Goal: Task Accomplishment & Management: Use online tool/utility

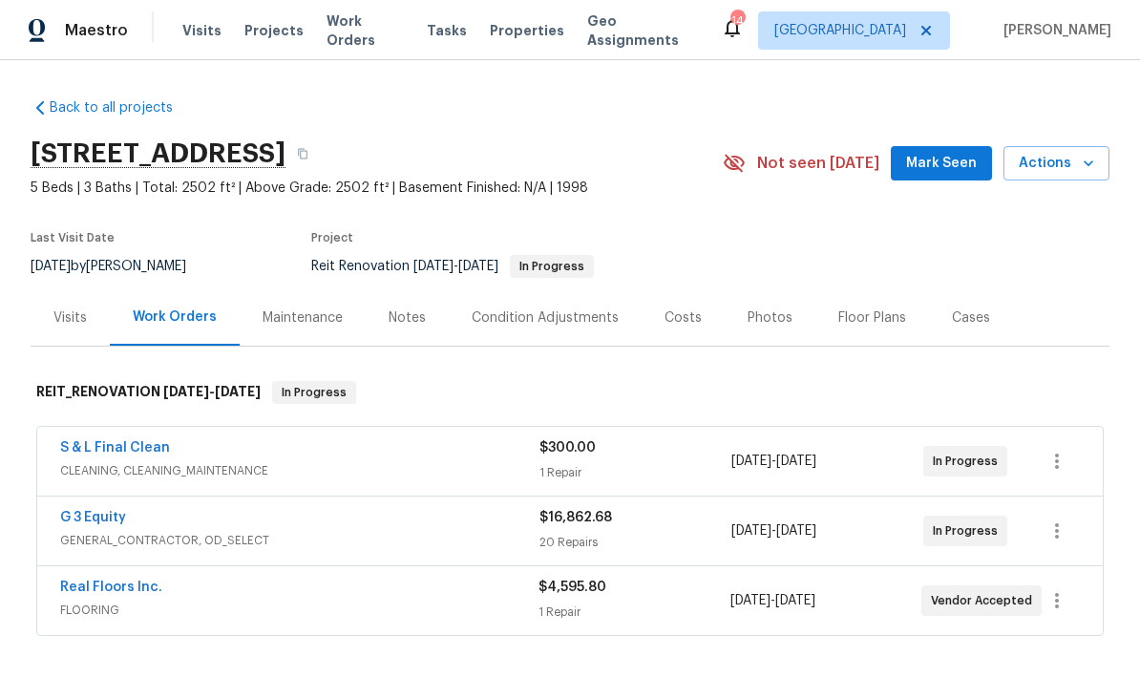
click at [796, 3] on div "Maestro Visits Projects Work Orders Tasks Properties Geo Assignments 14 Riversi…" at bounding box center [570, 30] width 1140 height 60
click at [748, 29] on div "Maestro Visits Projects Work Orders Tasks Properties Geo Assignments 14 Riversi…" at bounding box center [570, 30] width 1140 height 60
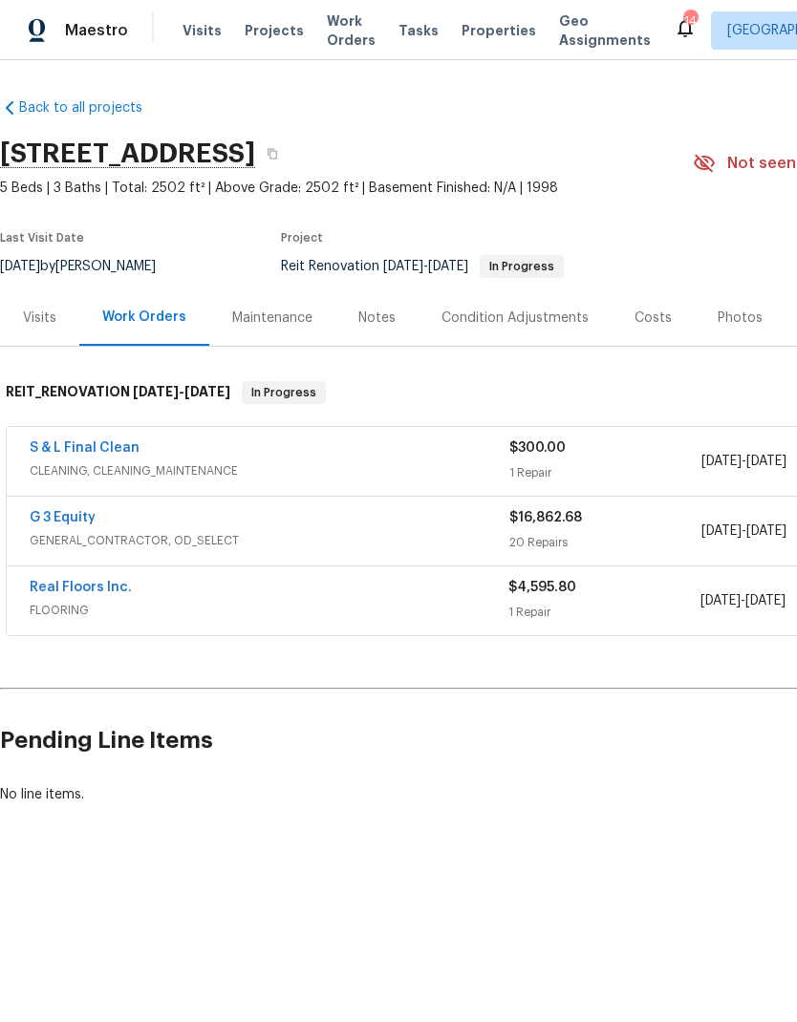
click at [365, 313] on div "Notes" at bounding box center [376, 318] width 37 height 19
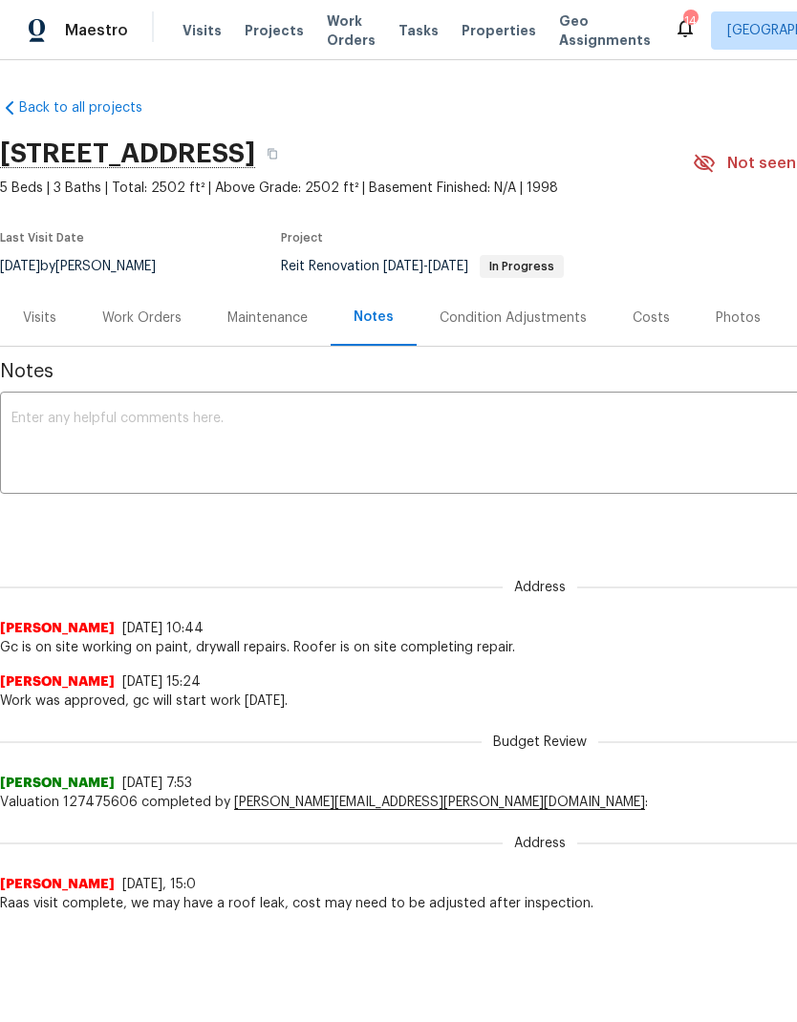
click at [74, 426] on textarea at bounding box center [539, 445] width 1056 height 67
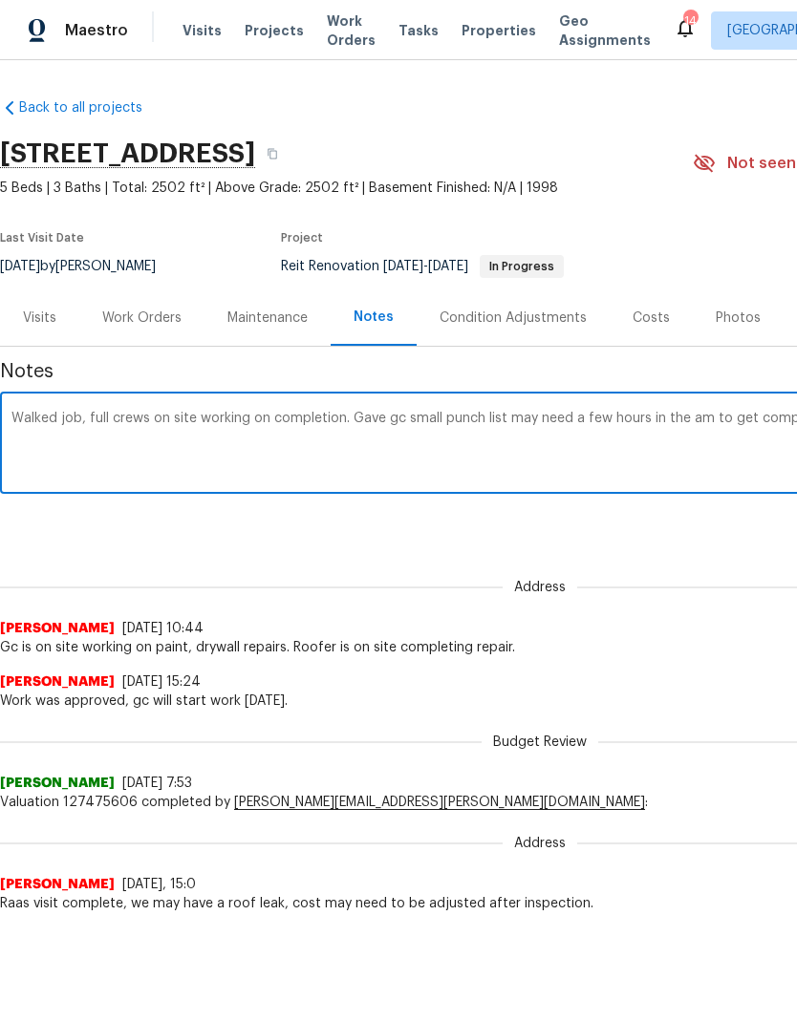
scroll to position [0, 283]
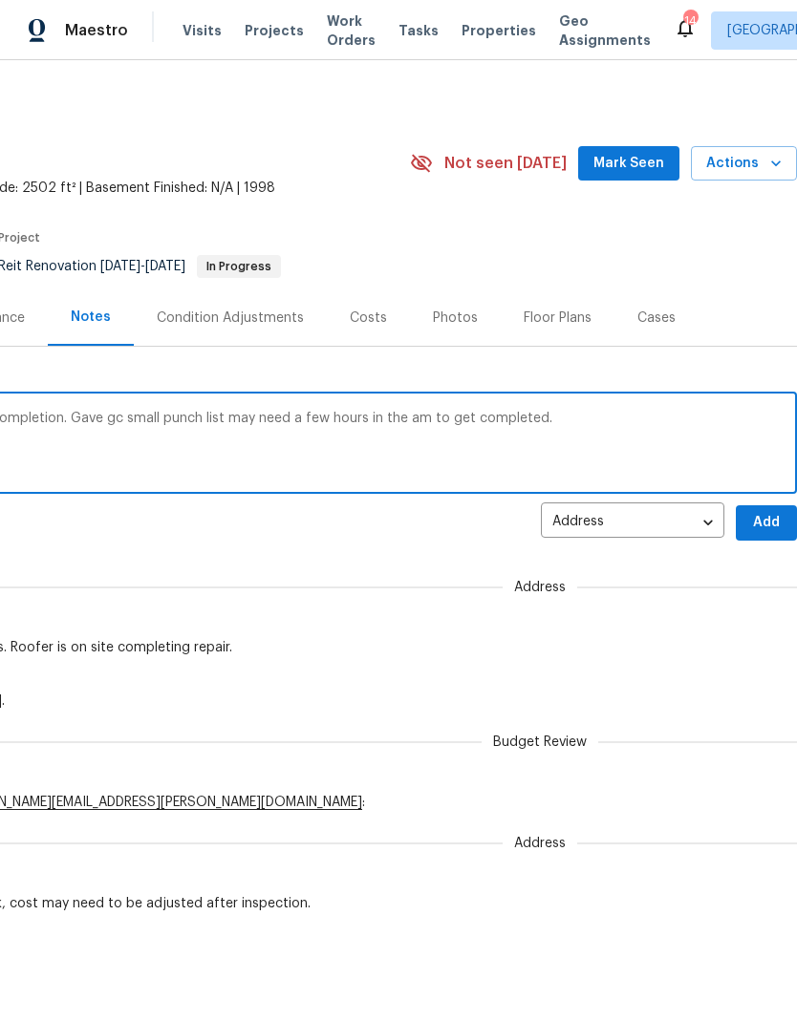
type textarea "Walked job, full crews on site working on completion. Gave gc small punch list …"
click at [764, 517] on span "Add" at bounding box center [766, 523] width 31 height 24
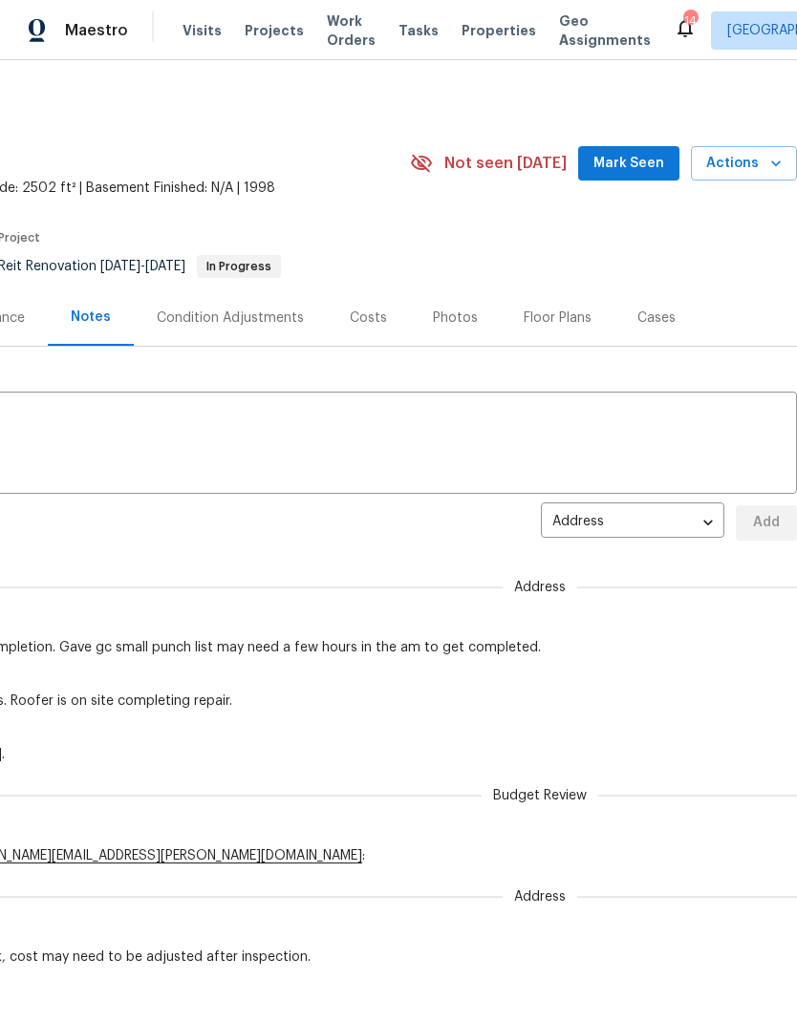
click at [190, 30] on span "Visits" at bounding box center [201, 30] width 39 height 19
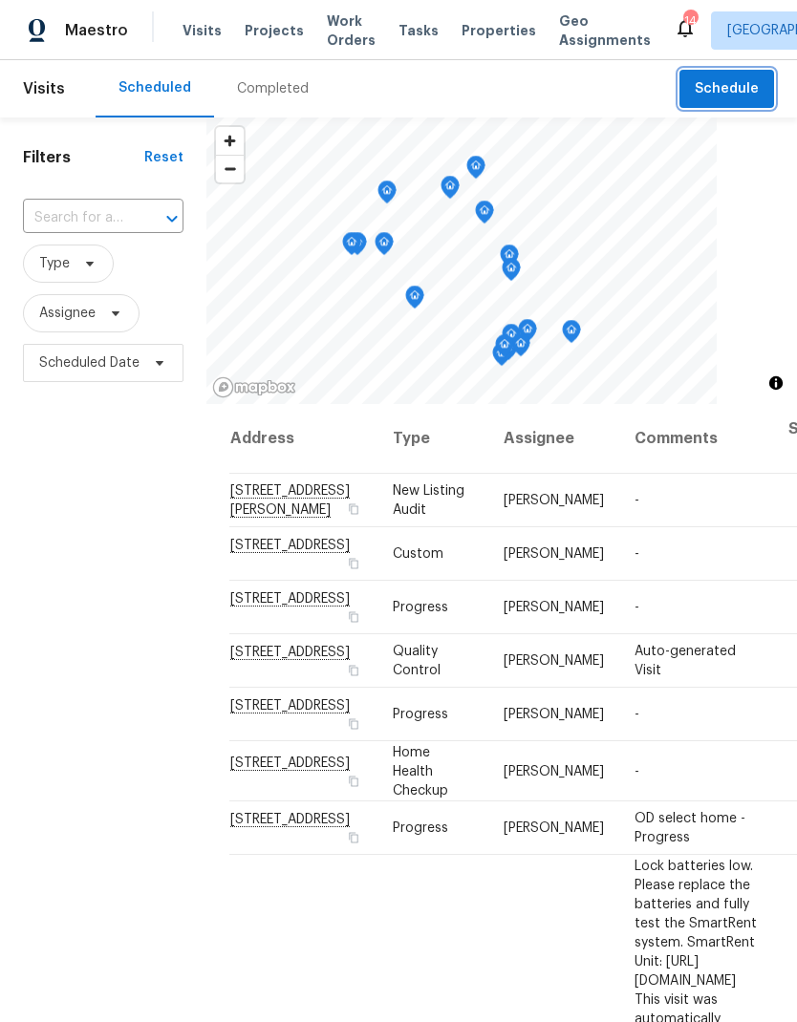
click at [730, 86] on span "Schedule" at bounding box center [726, 89] width 64 height 24
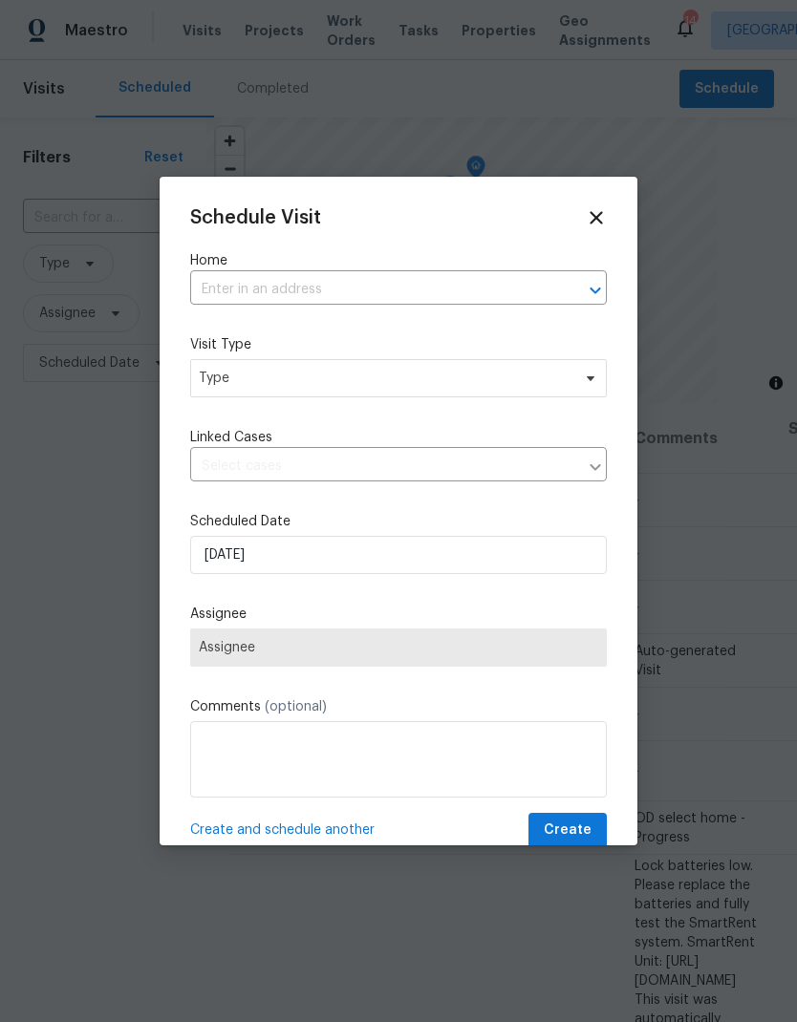
click at [245, 283] on input "text" at bounding box center [371, 290] width 363 height 30
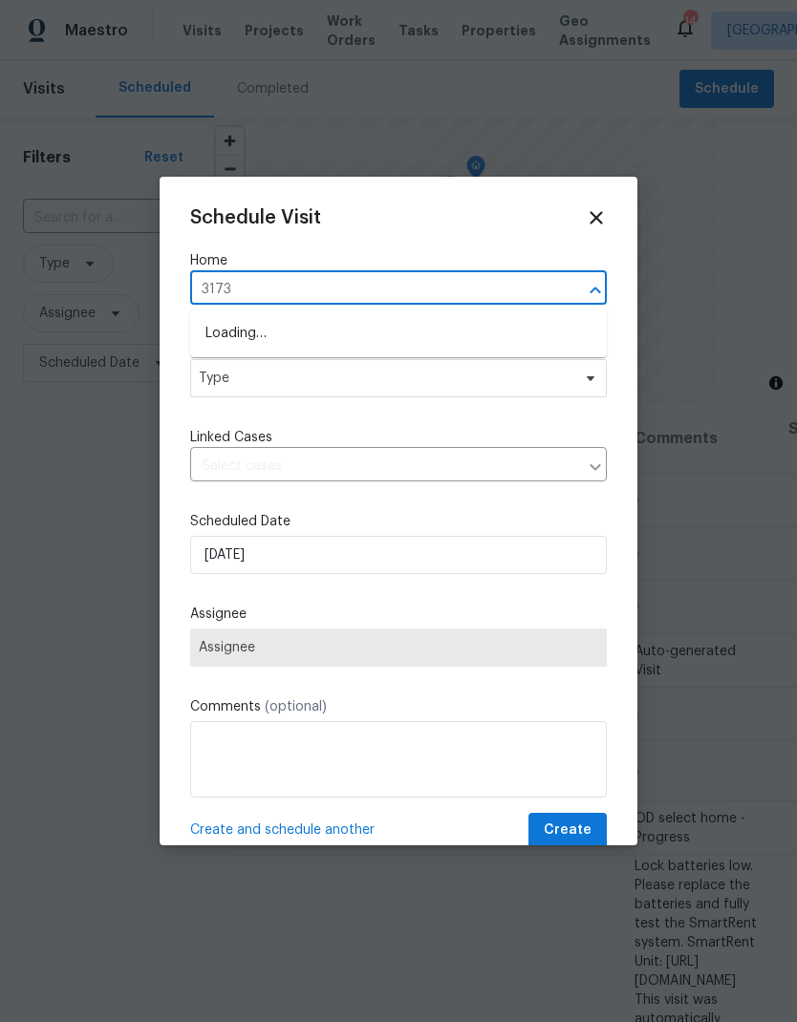
type input "31738"
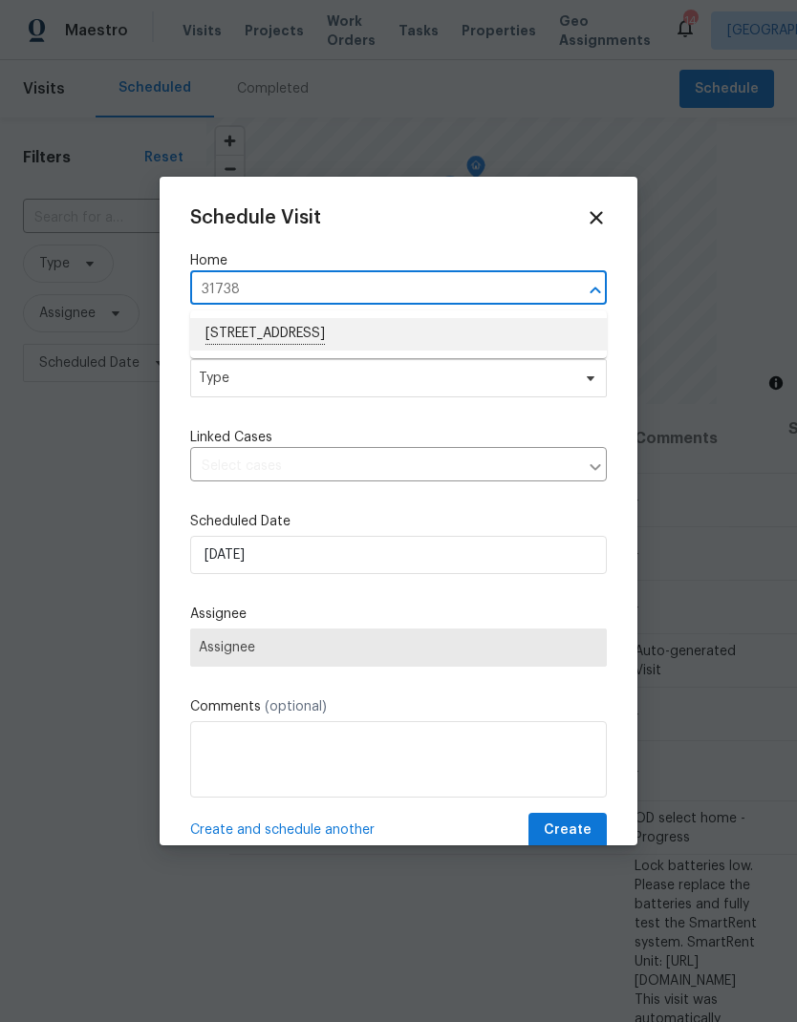
click at [429, 325] on li "[STREET_ADDRESS]" at bounding box center [398, 334] width 416 height 32
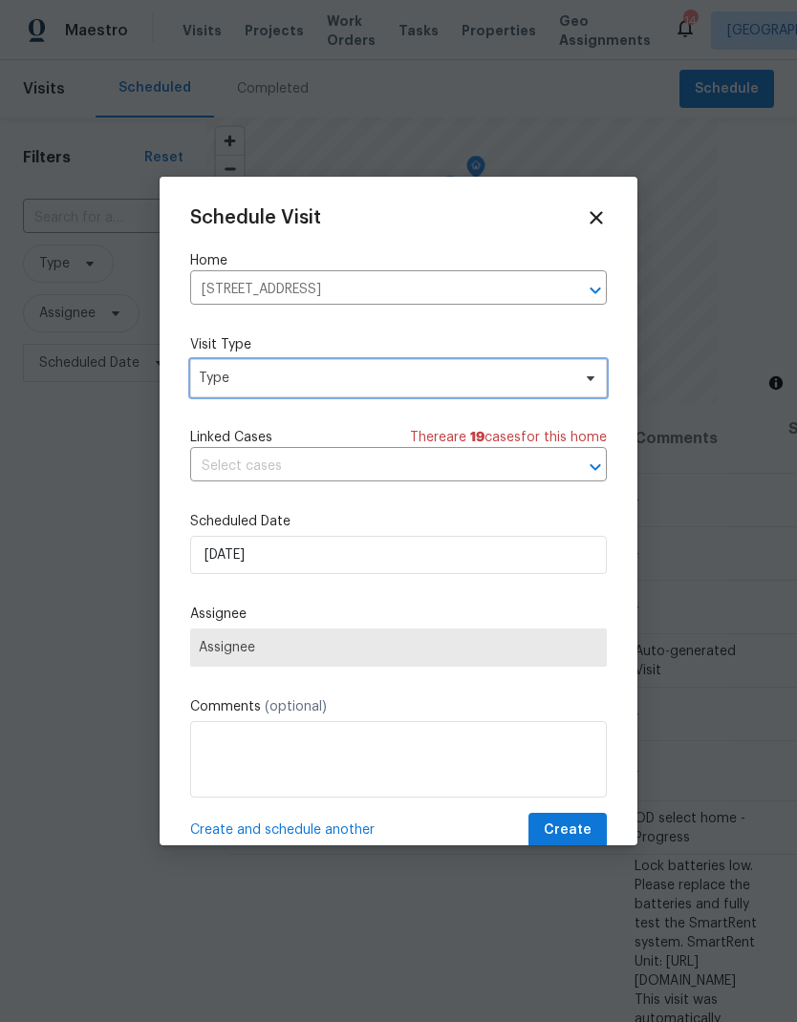
click at [394, 370] on span "Type" at bounding box center [398, 378] width 416 height 38
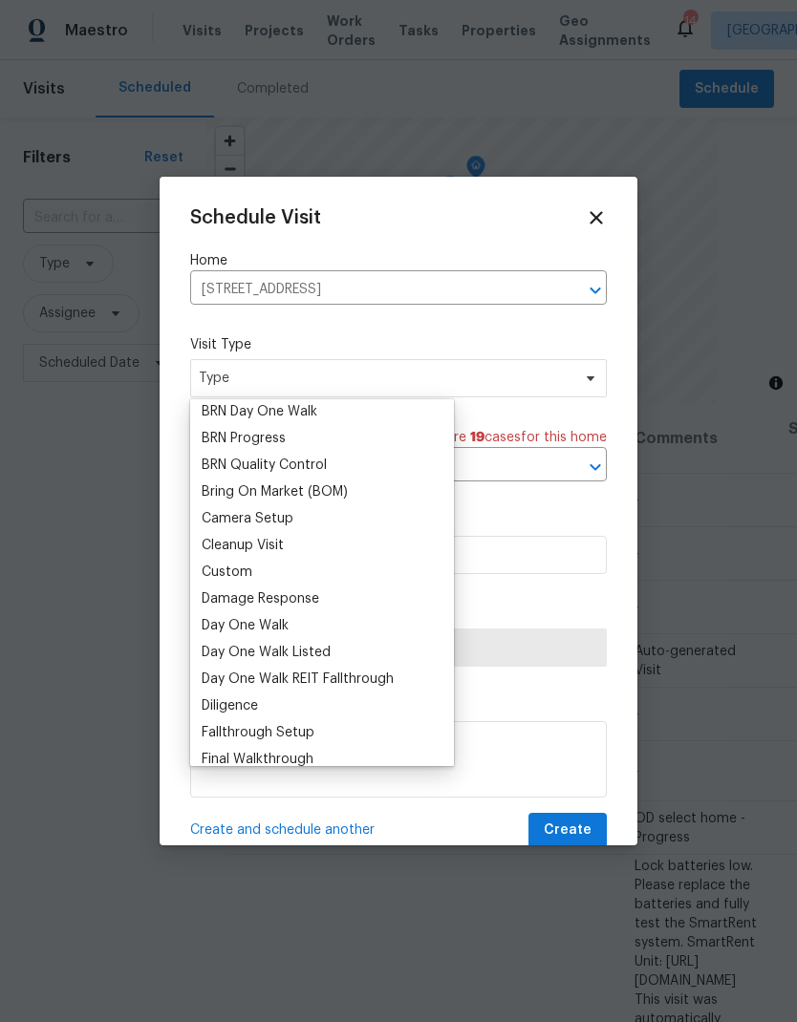
scroll to position [140, 0]
click at [224, 563] on div "Custom" at bounding box center [227, 570] width 51 height 19
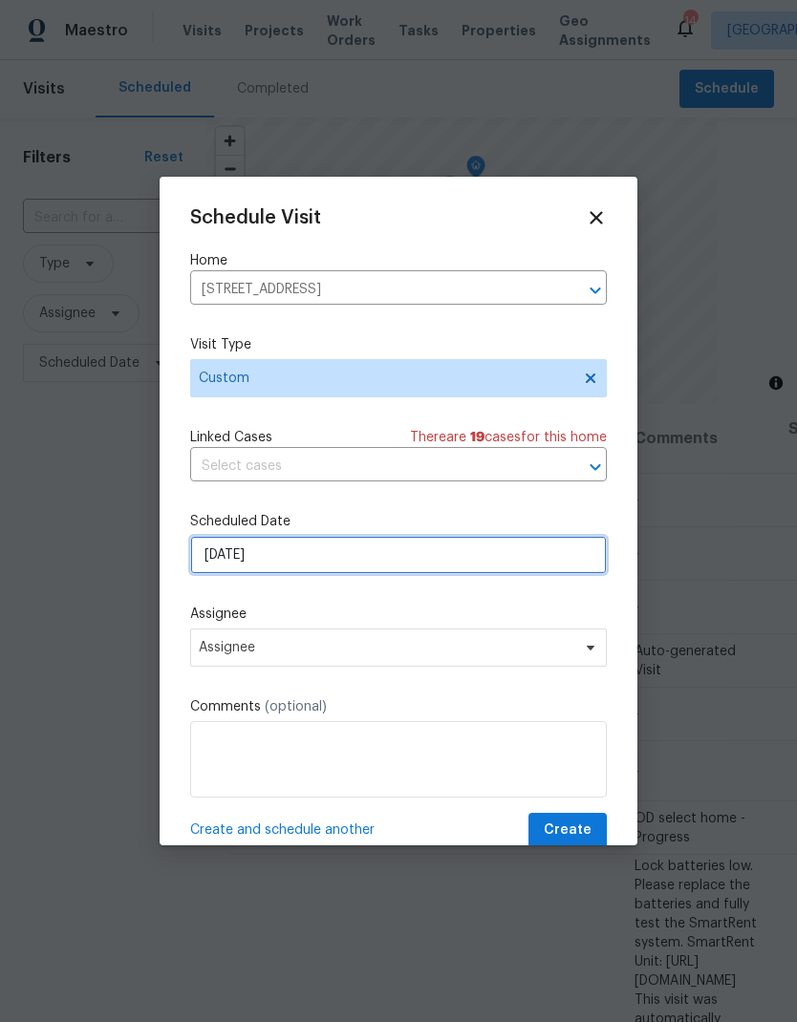
click at [269, 565] on input "[DATE]" at bounding box center [398, 555] width 416 height 38
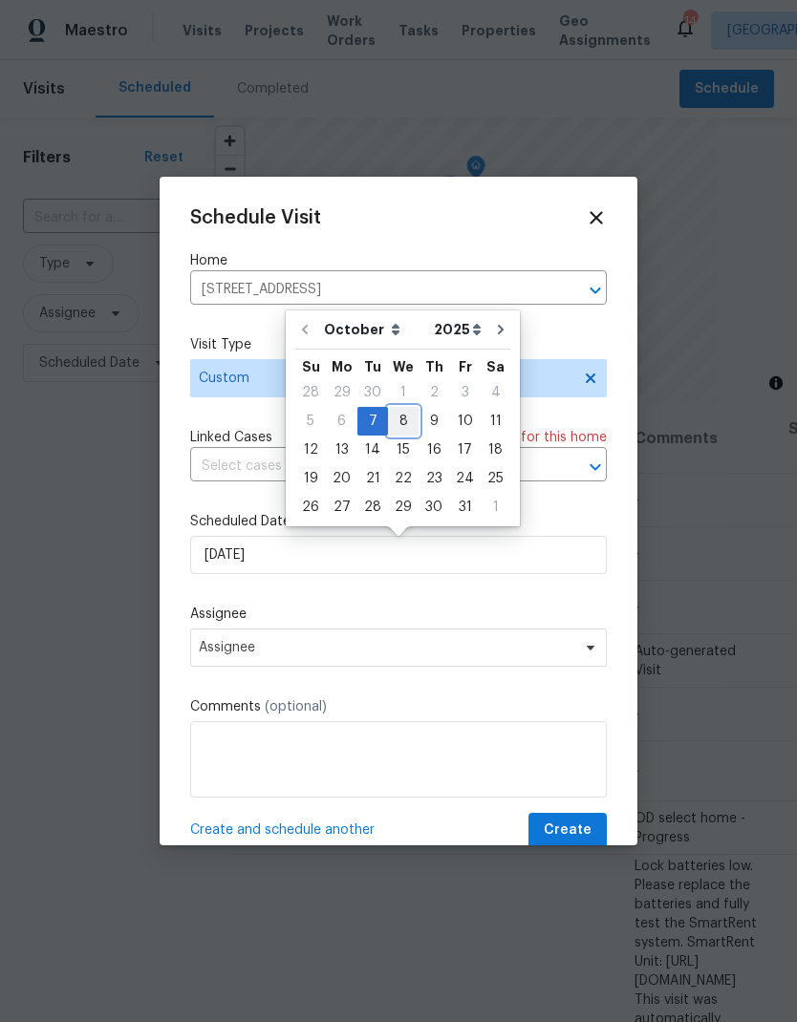
click at [412, 415] on div "8" at bounding box center [403, 421] width 31 height 27
type input "[DATE]"
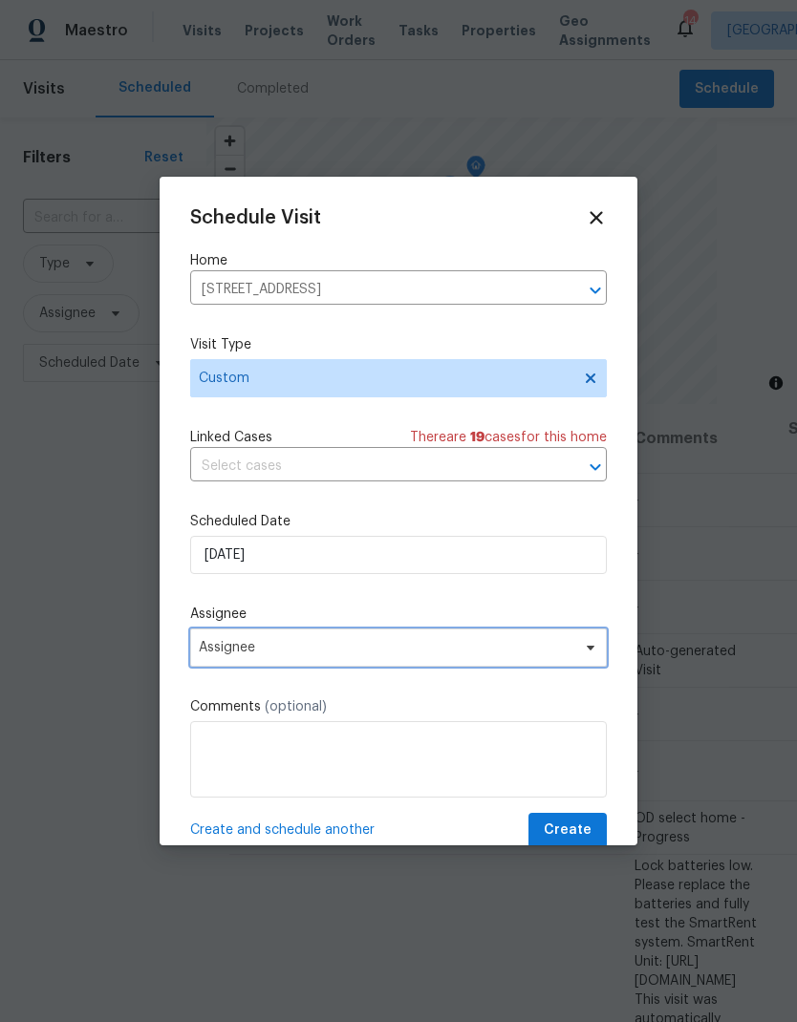
click at [230, 650] on span "Assignee" at bounding box center [386, 647] width 374 height 15
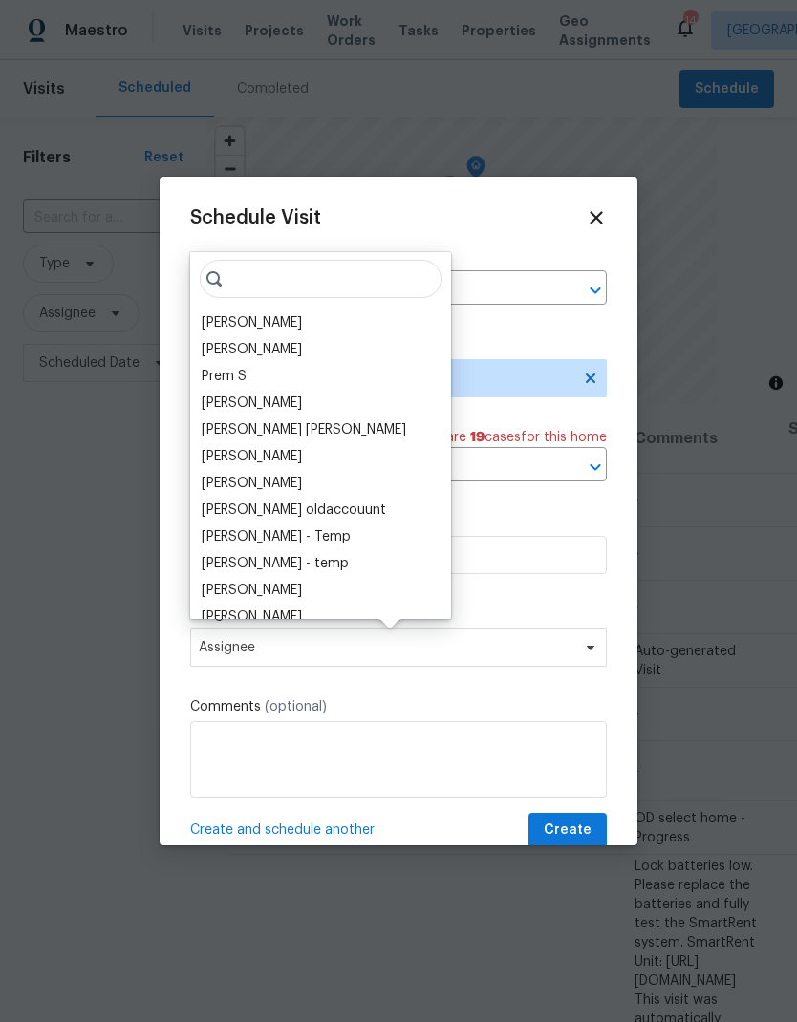
click at [226, 315] on div "[PERSON_NAME]" at bounding box center [252, 322] width 100 height 19
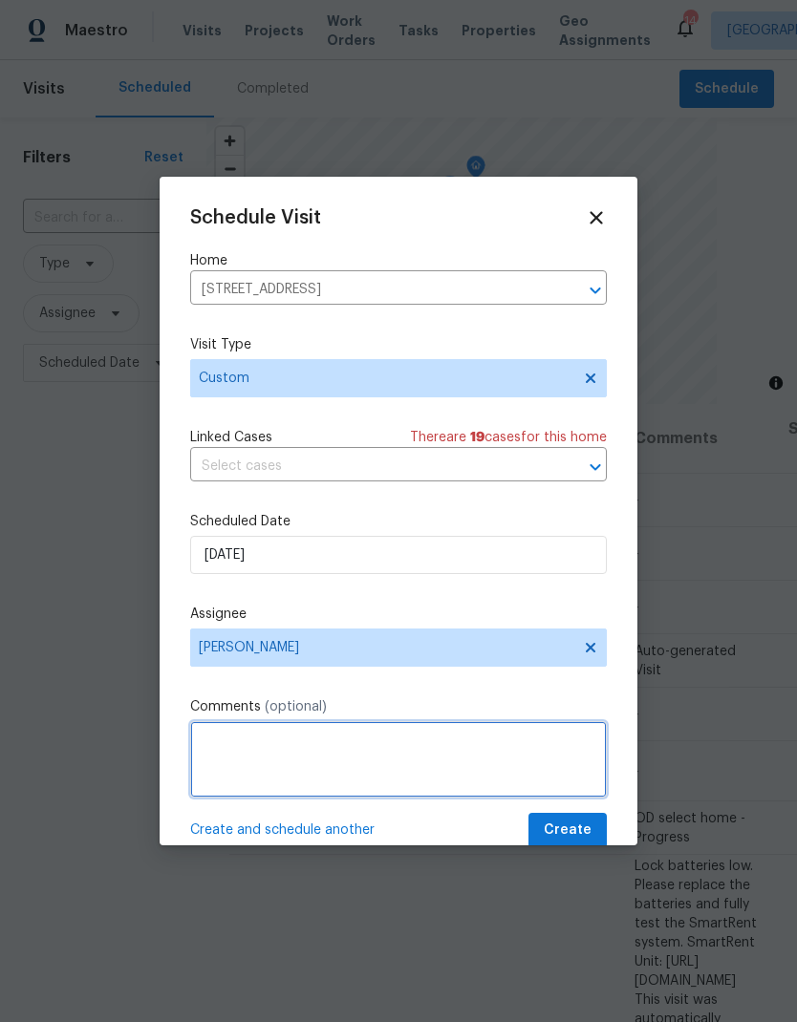
click at [225, 731] on textarea at bounding box center [398, 759] width 416 height 76
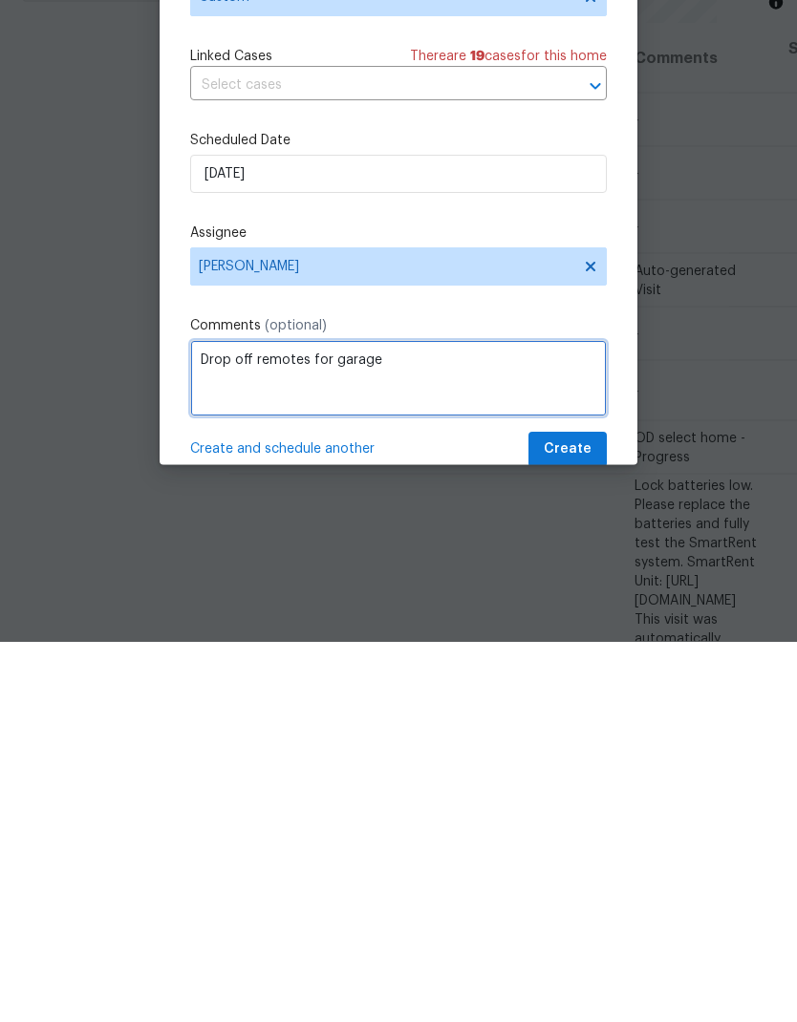
type textarea "Drop off remotes for garage"
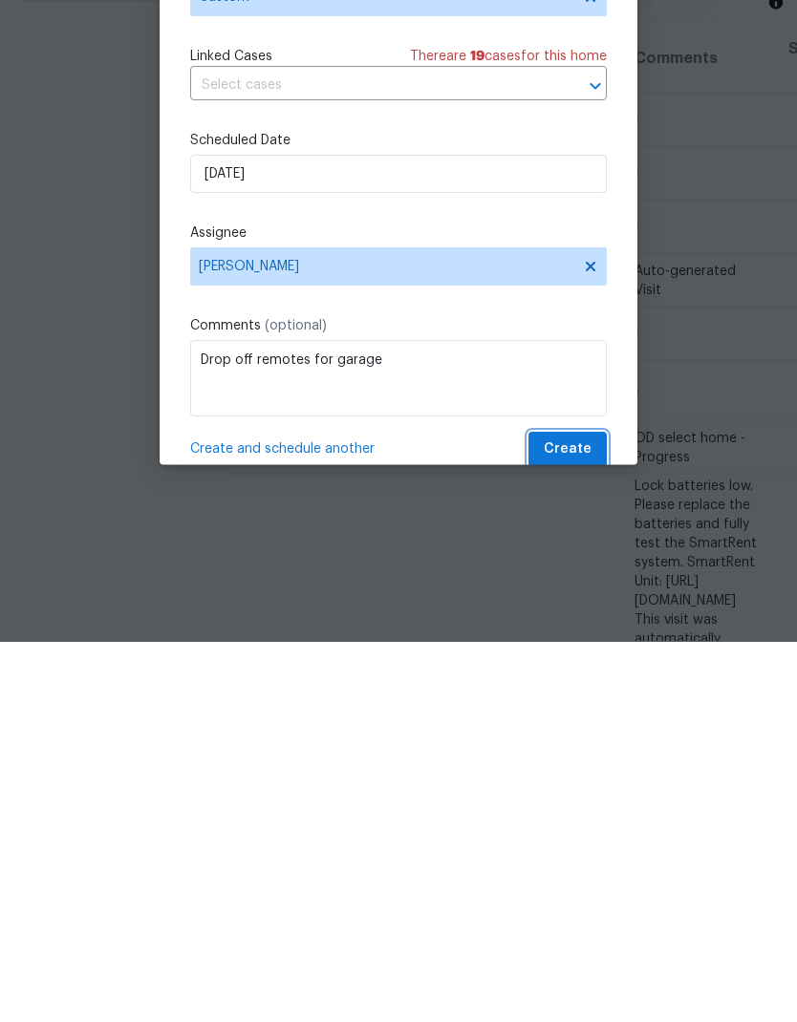
click at [579, 819] on span "Create" at bounding box center [568, 831] width 48 height 24
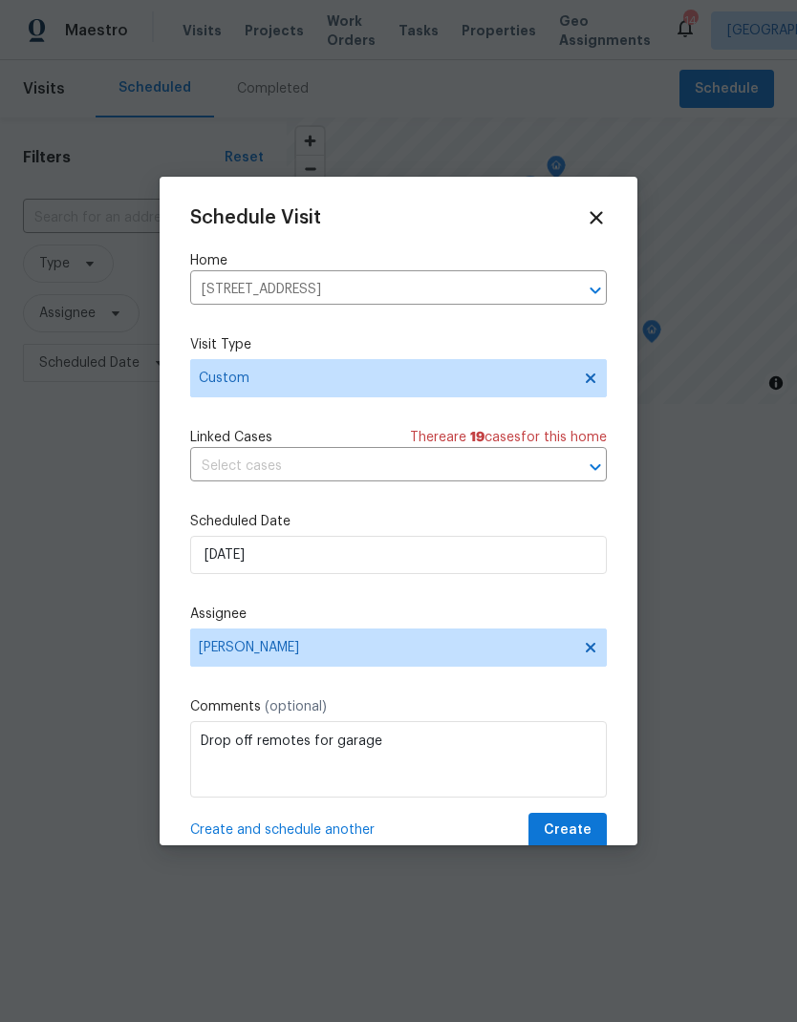
scroll to position [0, 0]
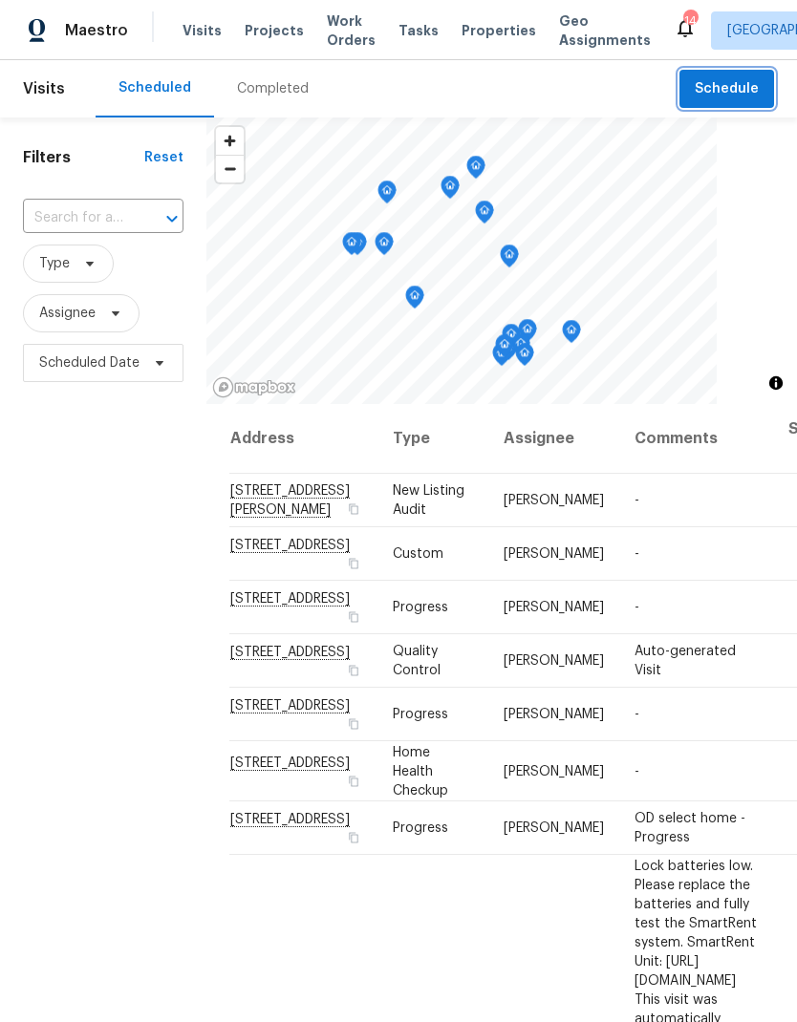
click at [735, 86] on span "Schedule" at bounding box center [726, 89] width 64 height 24
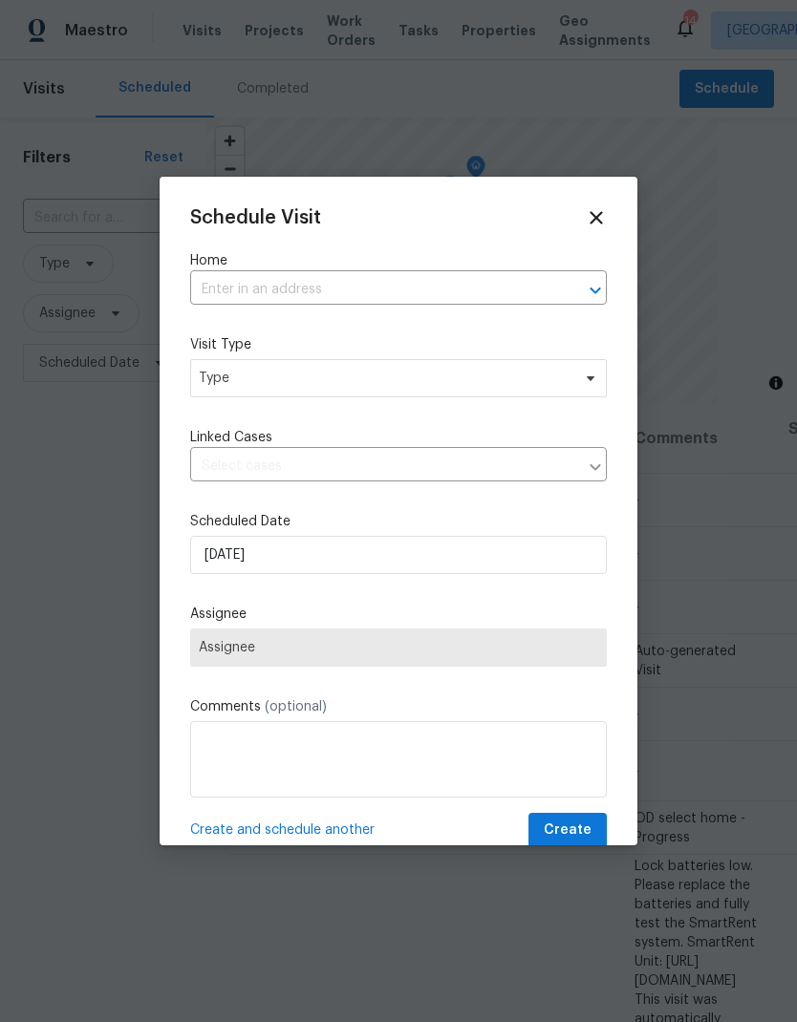
click at [455, 276] on input "text" at bounding box center [371, 290] width 363 height 30
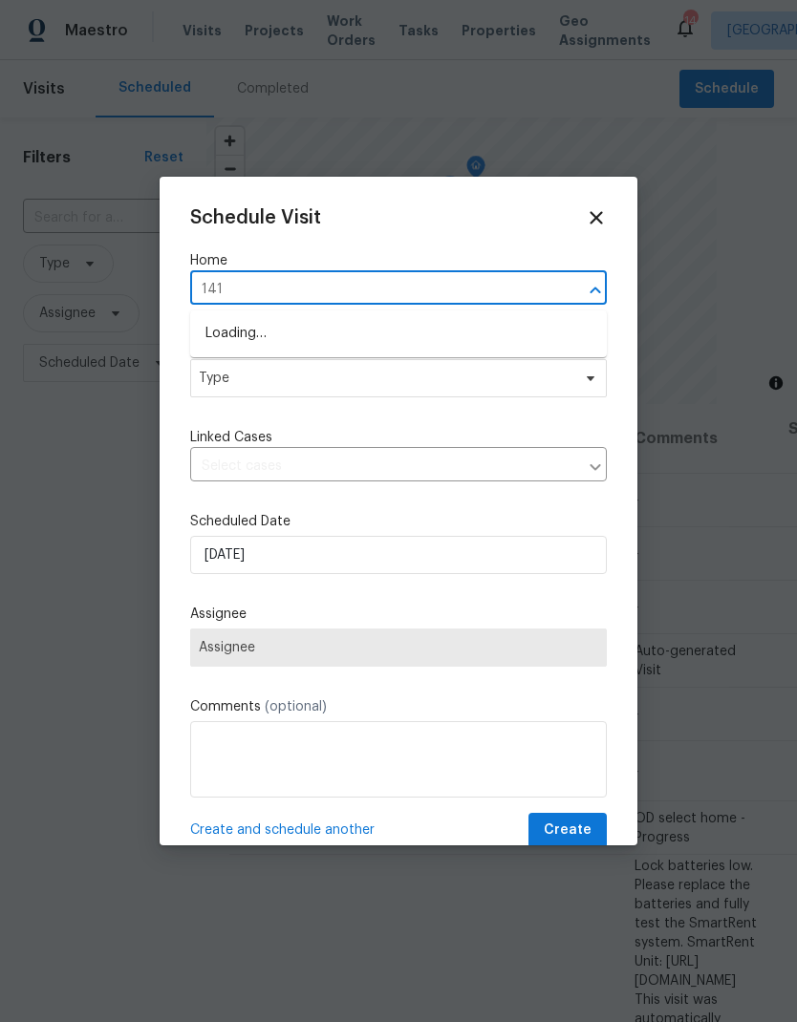
type input "1413"
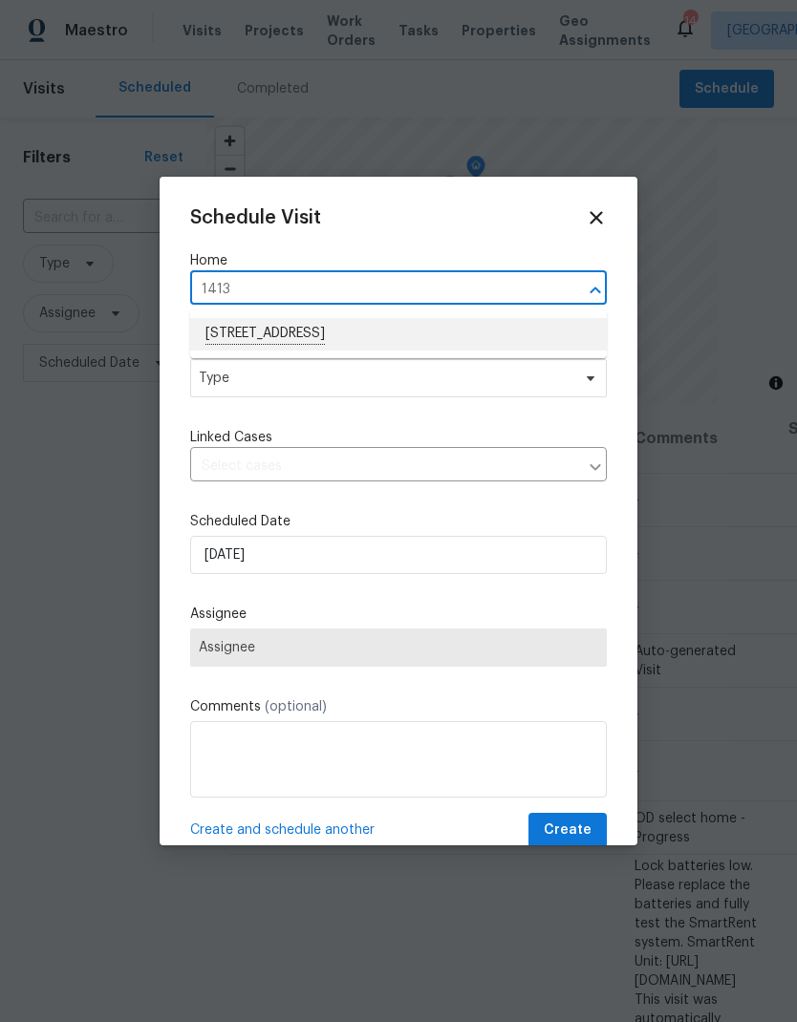
click at [371, 333] on li "[STREET_ADDRESS]" at bounding box center [398, 334] width 416 height 32
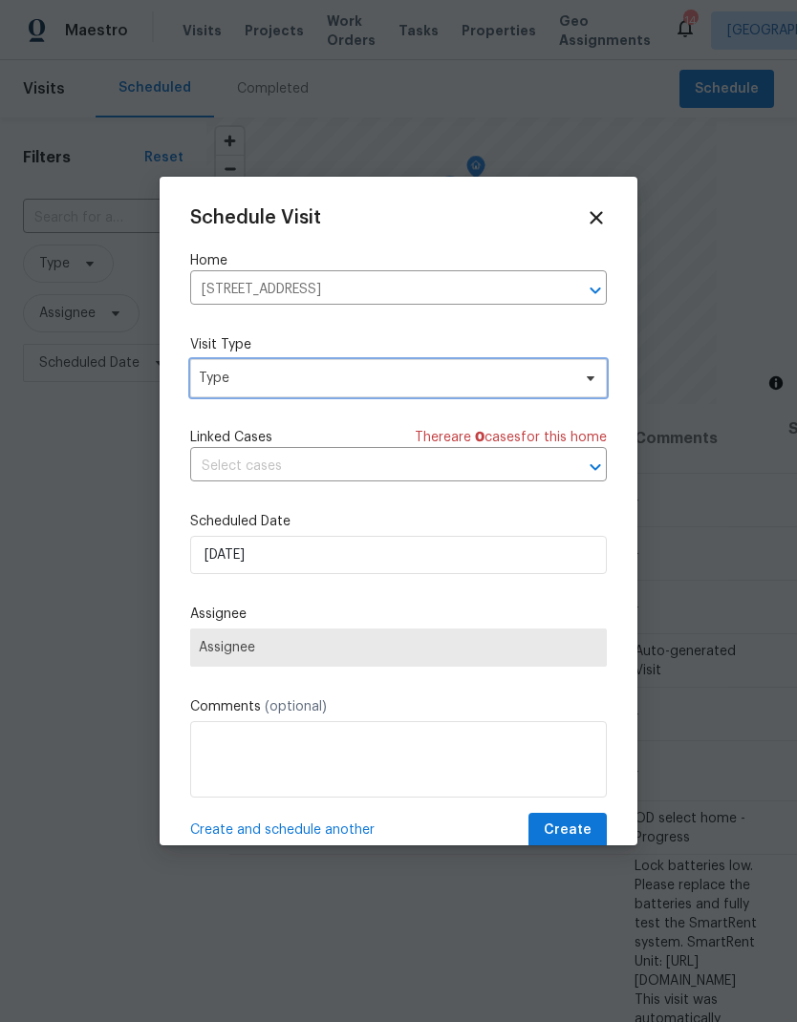
click at [411, 369] on span "Type" at bounding box center [398, 378] width 416 height 38
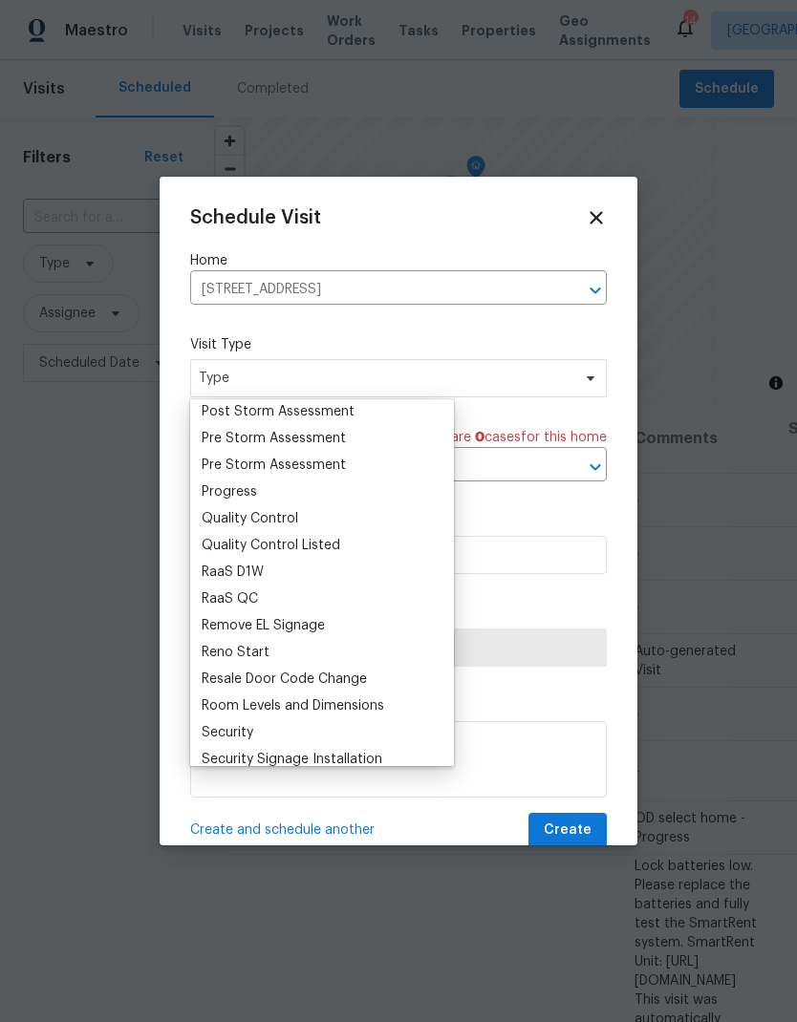
scroll to position [1202, 0]
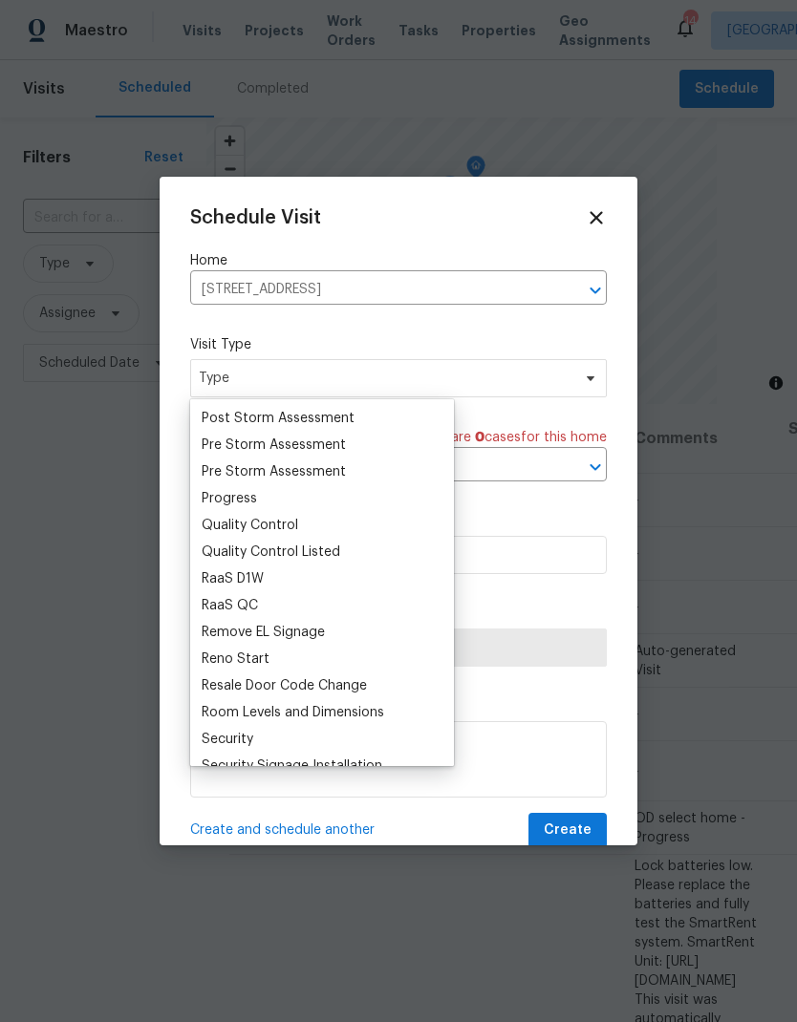
click at [297, 496] on div "Progress" at bounding box center [322, 498] width 252 height 27
click at [230, 480] on div "Pre Storm Assessment" at bounding box center [274, 471] width 144 height 19
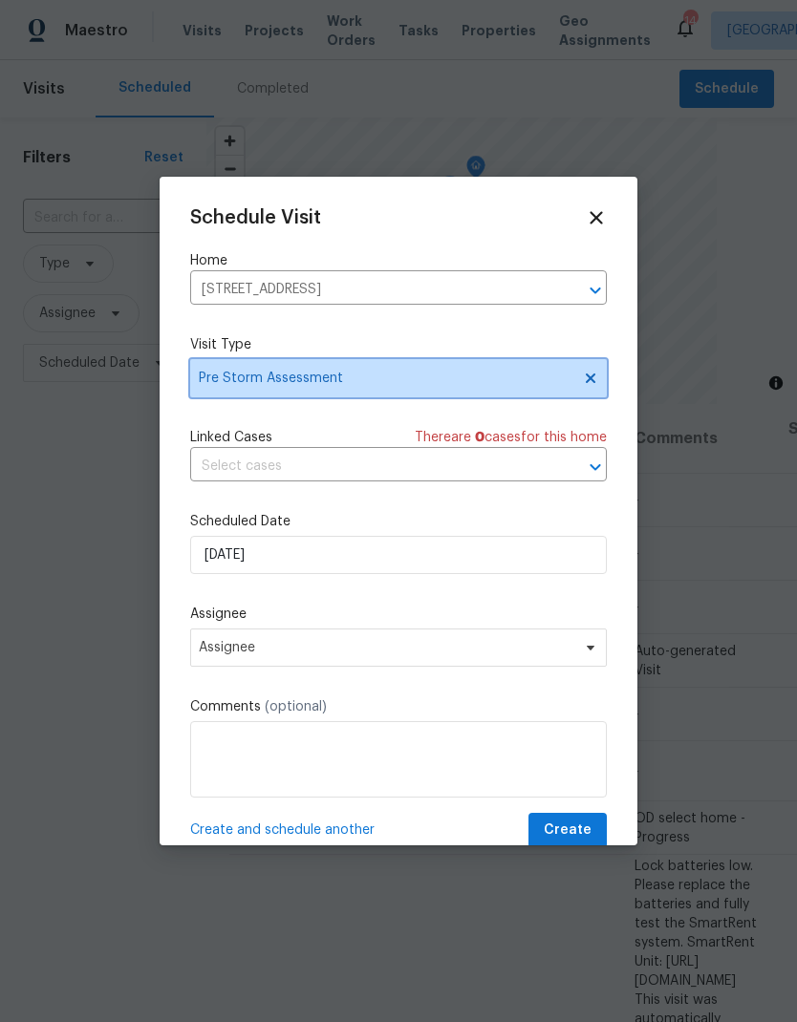
click at [412, 367] on span "Pre Storm Assessment" at bounding box center [398, 378] width 416 height 38
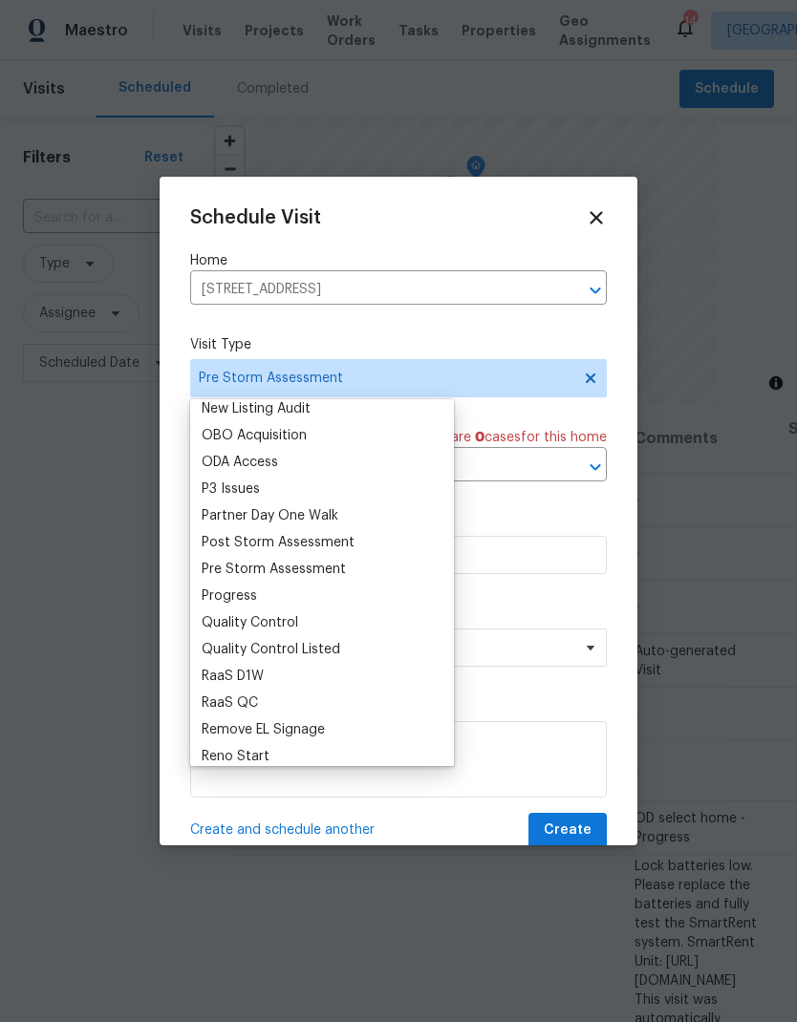
scroll to position [1120, 0]
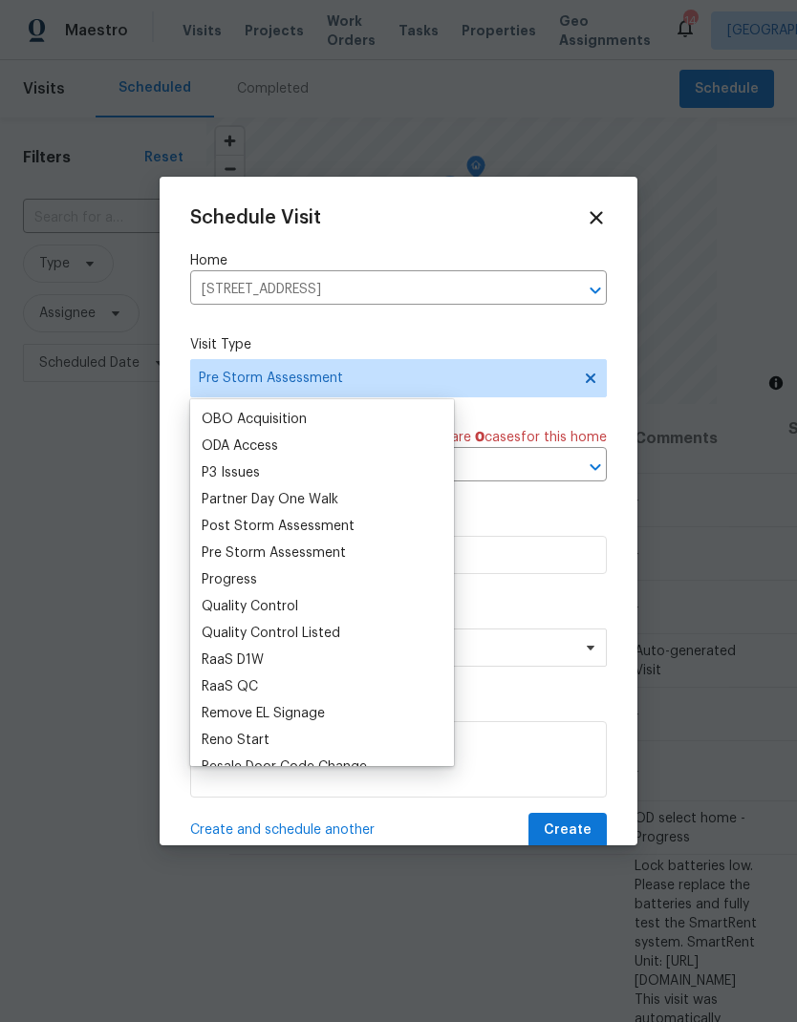
click at [227, 584] on div "Progress" at bounding box center [229, 579] width 55 height 19
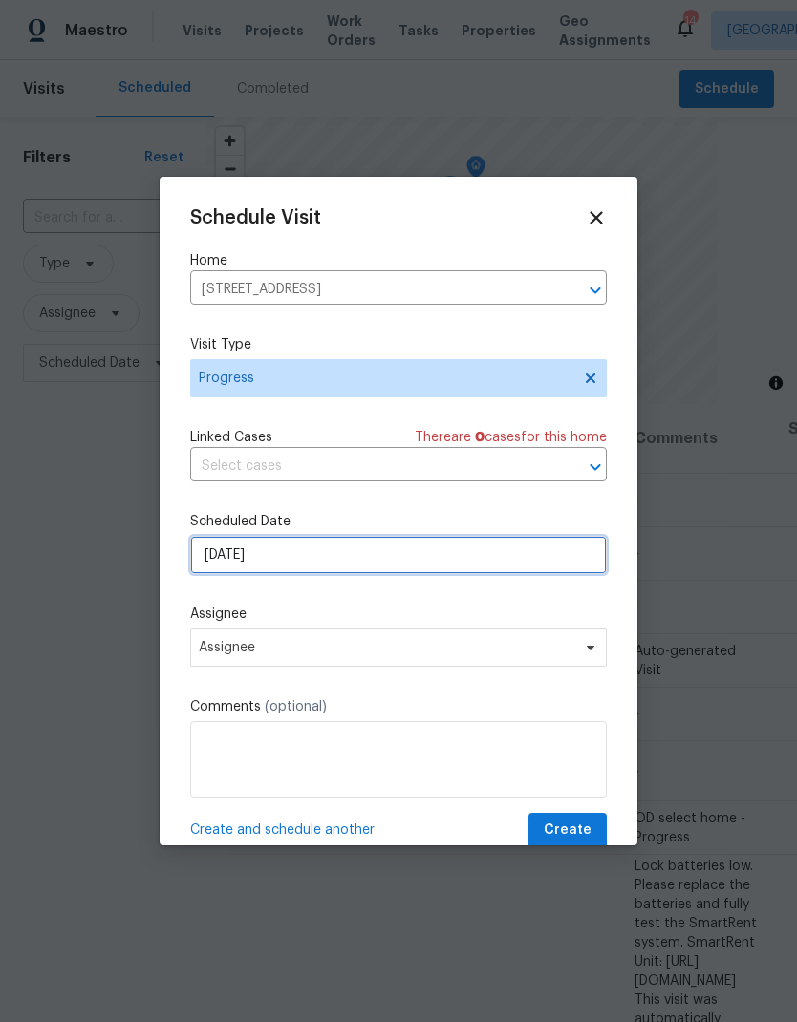
click at [404, 559] on input "[DATE]" at bounding box center [398, 555] width 416 height 38
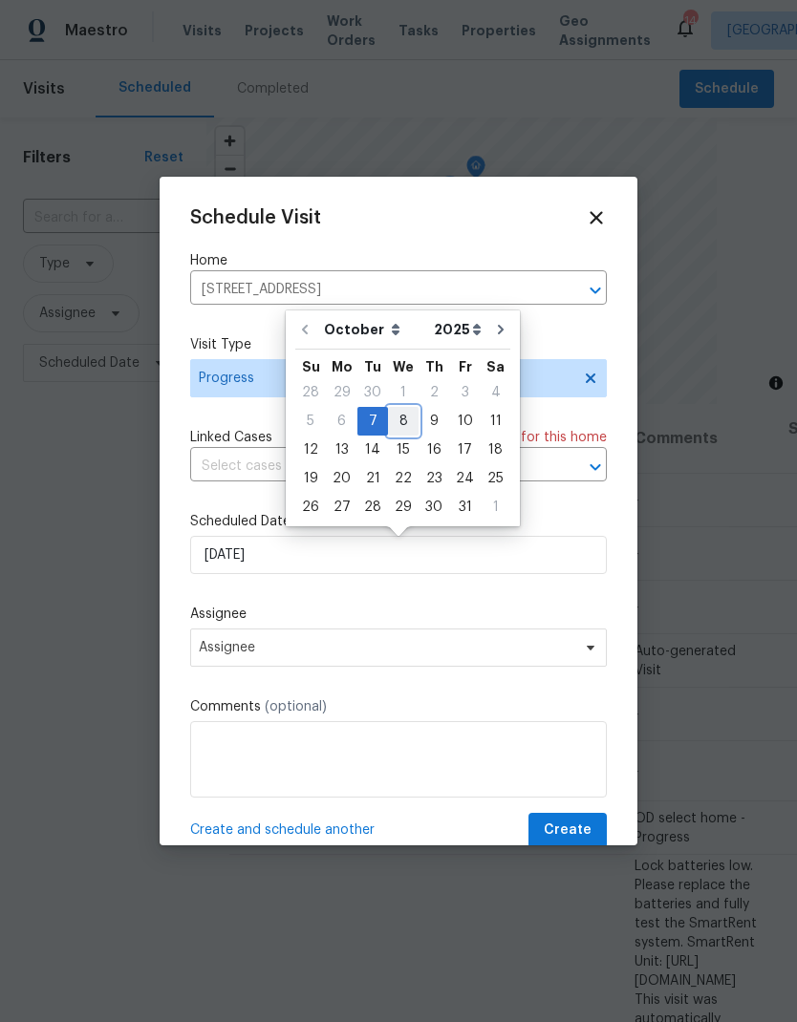
click at [411, 421] on div "8" at bounding box center [403, 421] width 31 height 27
type input "[DATE]"
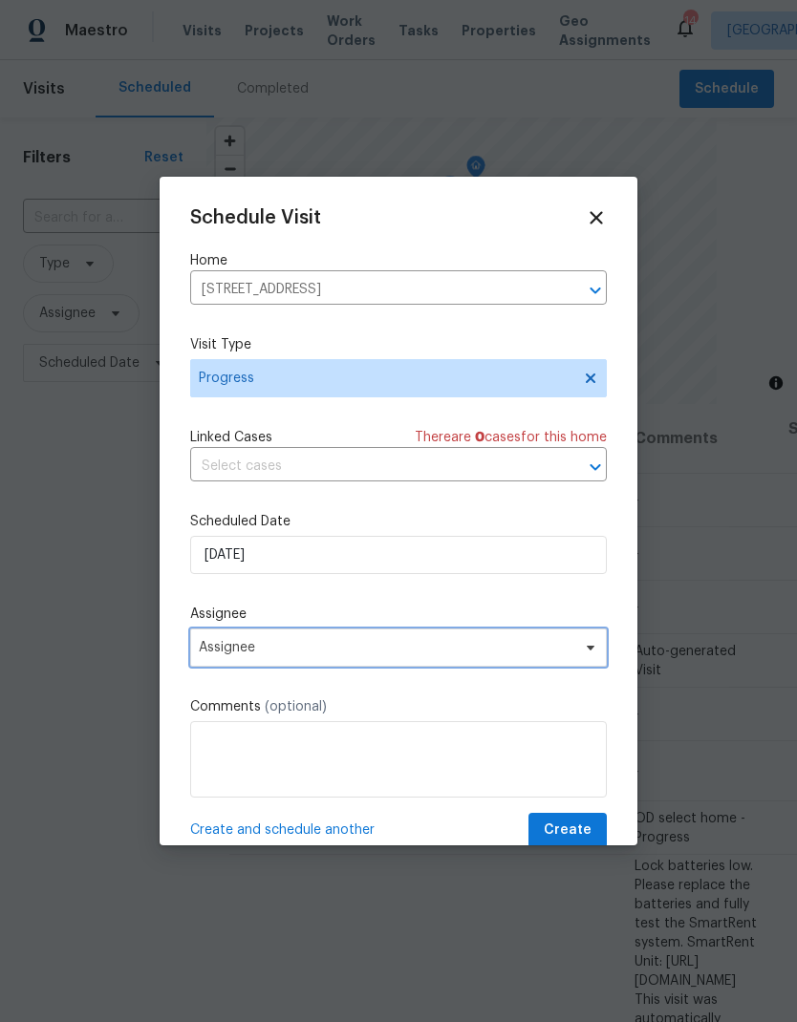
click at [423, 650] on span "Assignee" at bounding box center [386, 647] width 374 height 15
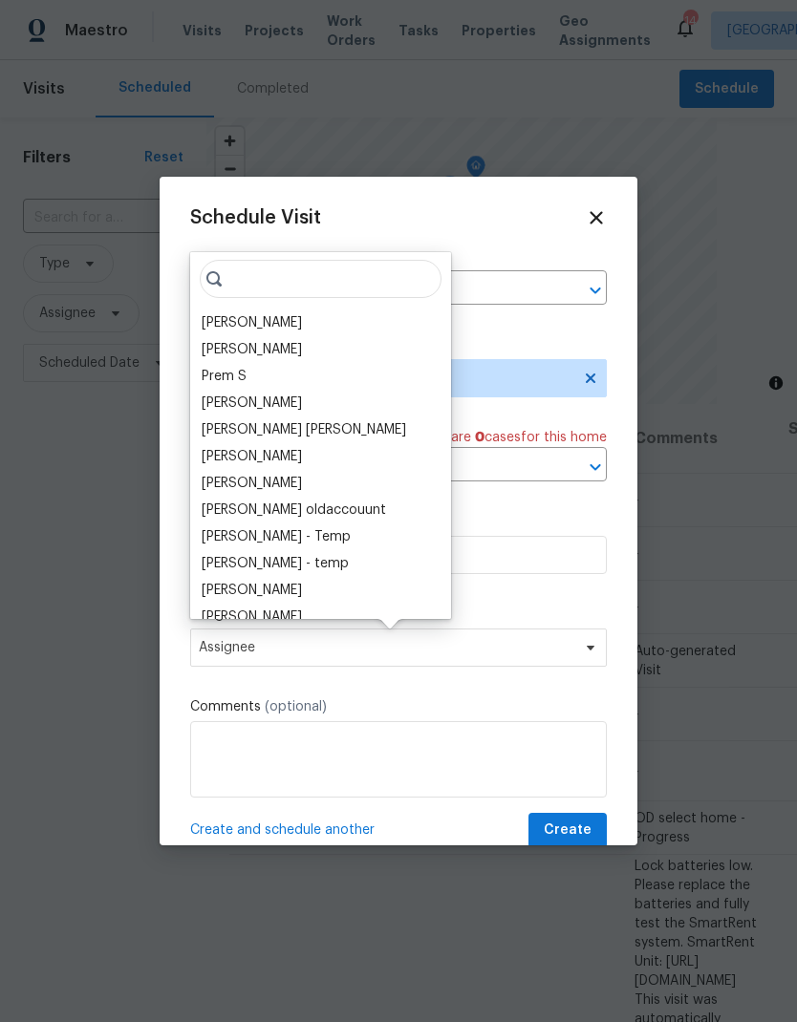
click at [299, 322] on div "[PERSON_NAME]" at bounding box center [252, 322] width 100 height 19
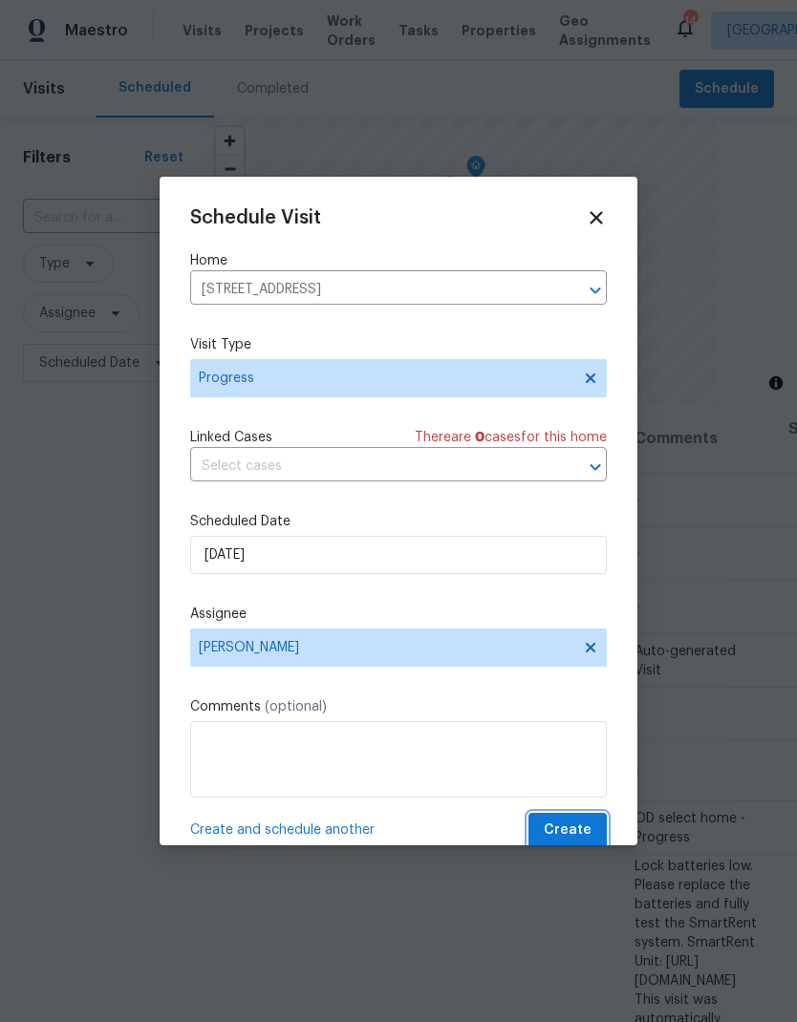
click at [570, 822] on button "Create" at bounding box center [567, 830] width 78 height 35
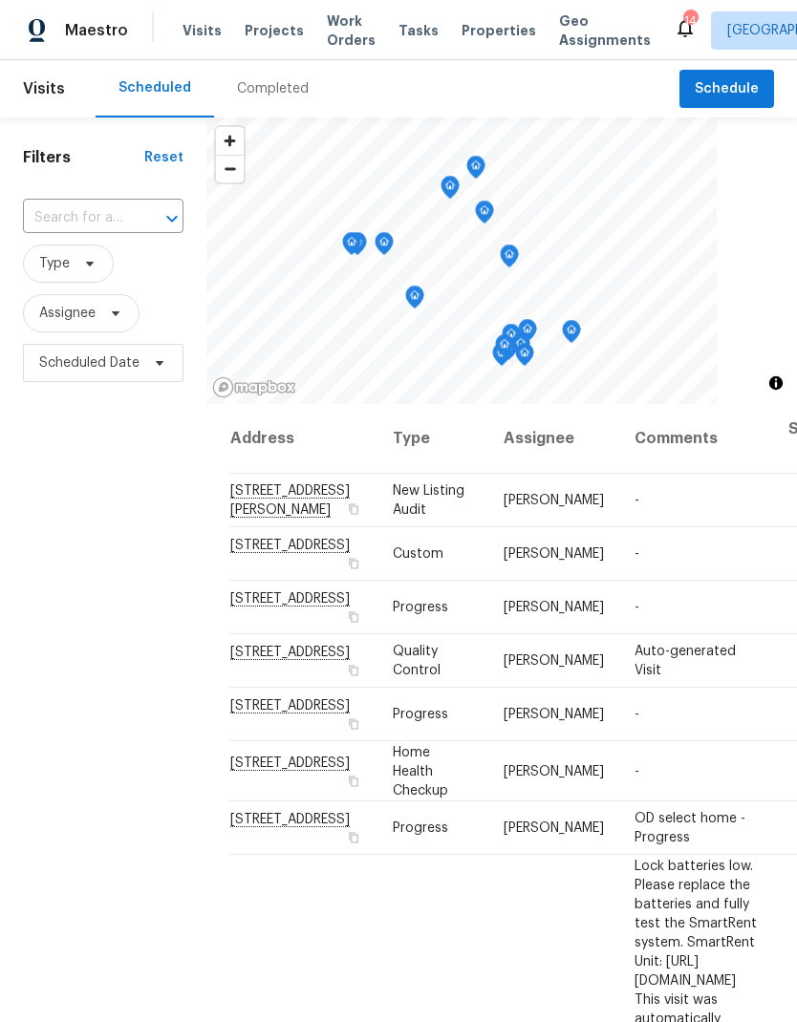
click at [260, 26] on span "Projects" at bounding box center [274, 30] width 59 height 19
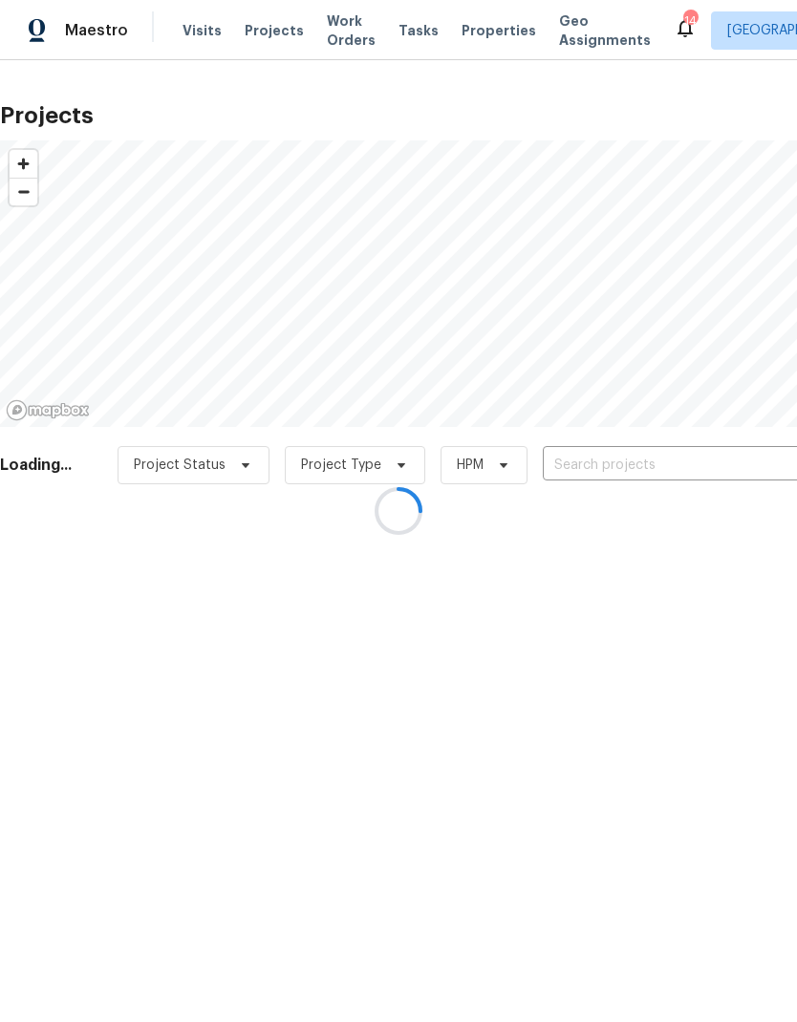
click at [684, 470] on div at bounding box center [398, 511] width 797 height 1022
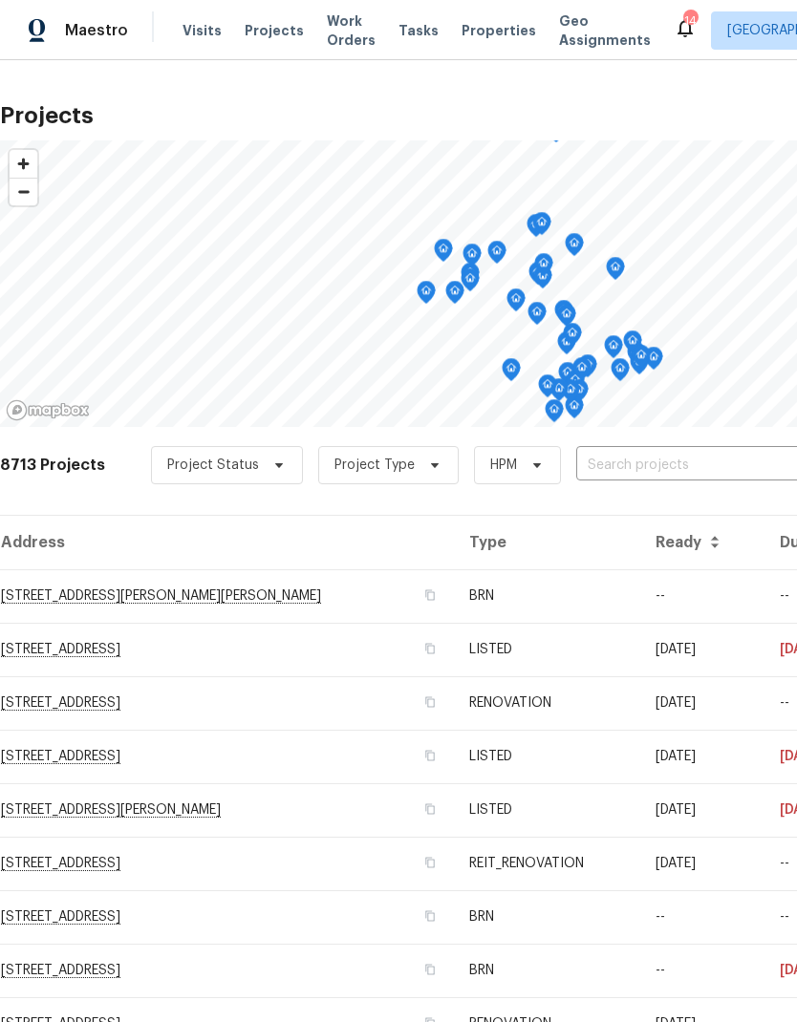
click at [694, 451] on input "text" at bounding box center [685, 466] width 219 height 30
type input "4107"
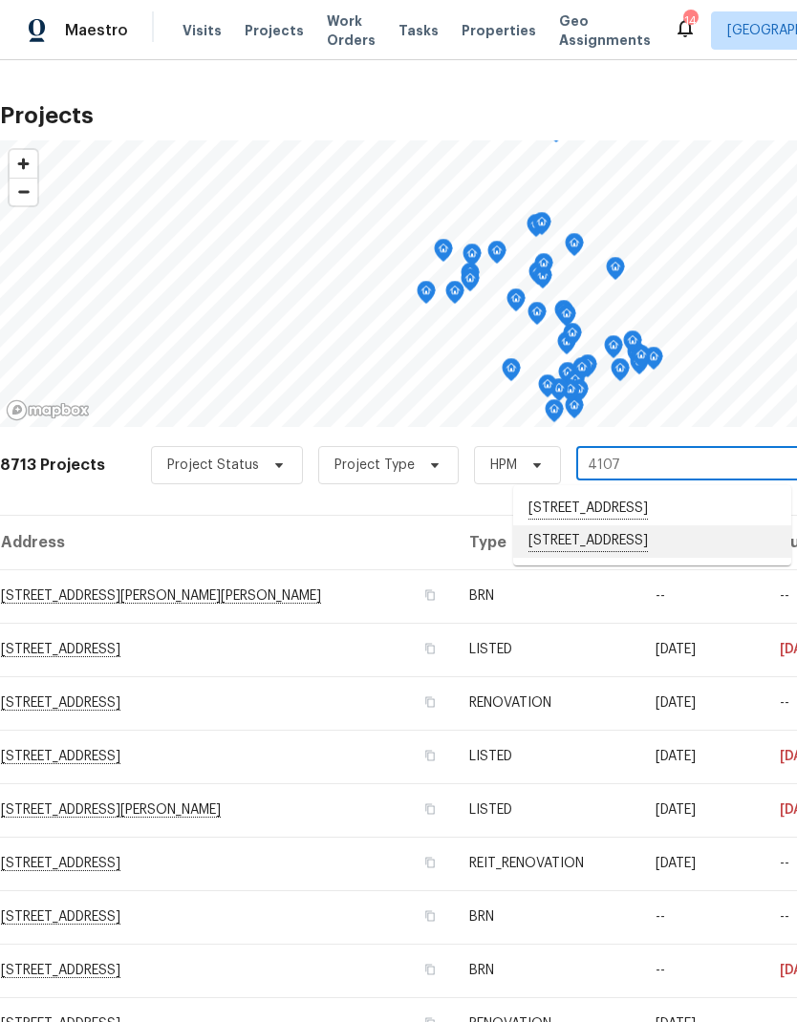
click at [688, 558] on li "[STREET_ADDRESS]" at bounding box center [652, 541] width 278 height 32
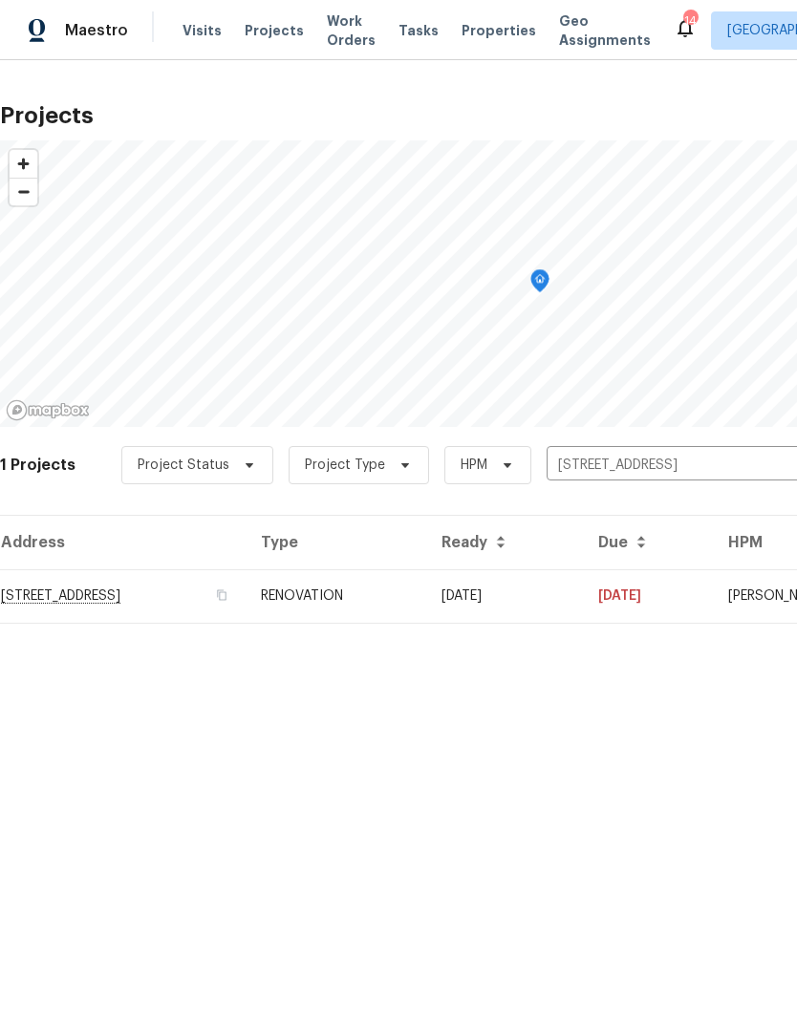
click at [583, 592] on td "[DATE]" at bounding box center [504, 595] width 157 height 53
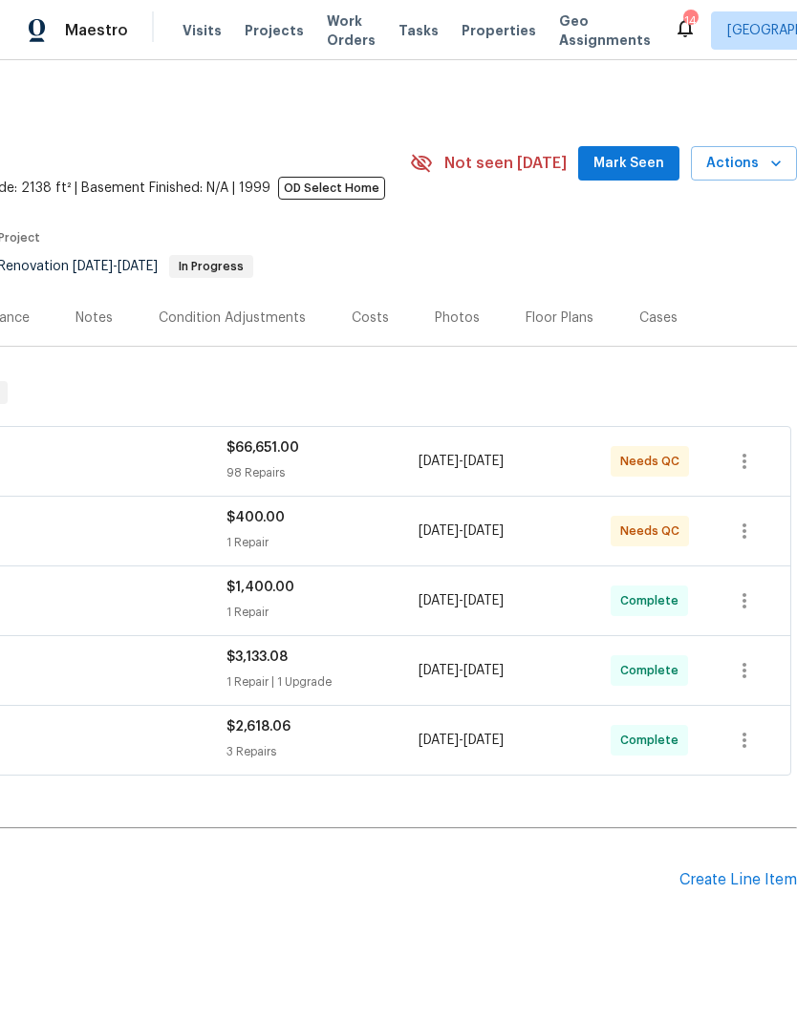
scroll to position [0, 283]
click at [441, 309] on div "Photos" at bounding box center [457, 318] width 45 height 19
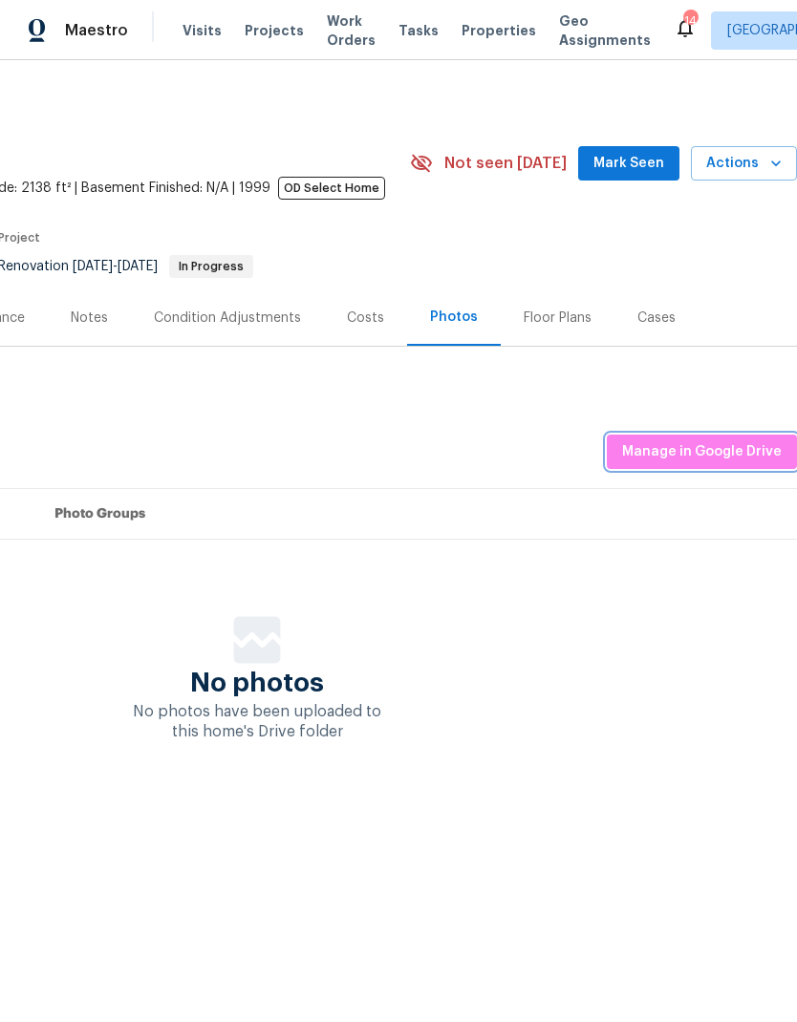
click at [723, 444] on span "Manage in Google Drive" at bounding box center [702, 452] width 160 height 24
